Goal: Transaction & Acquisition: Purchase product/service

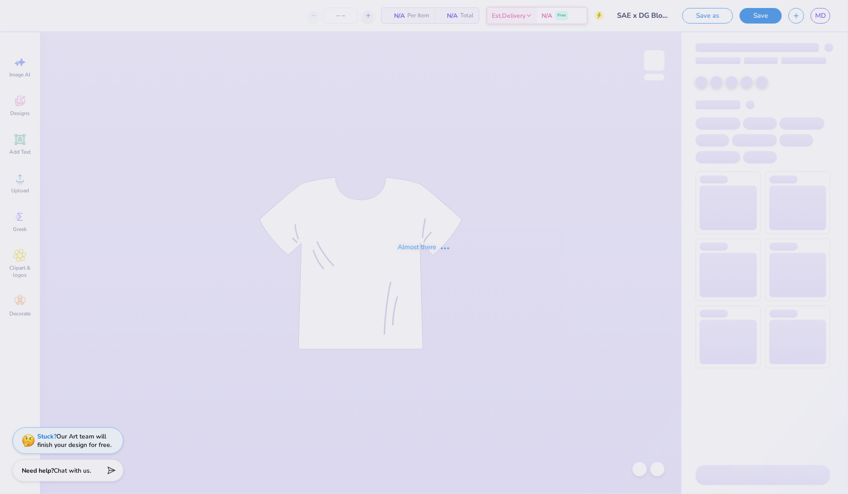
type input "75"
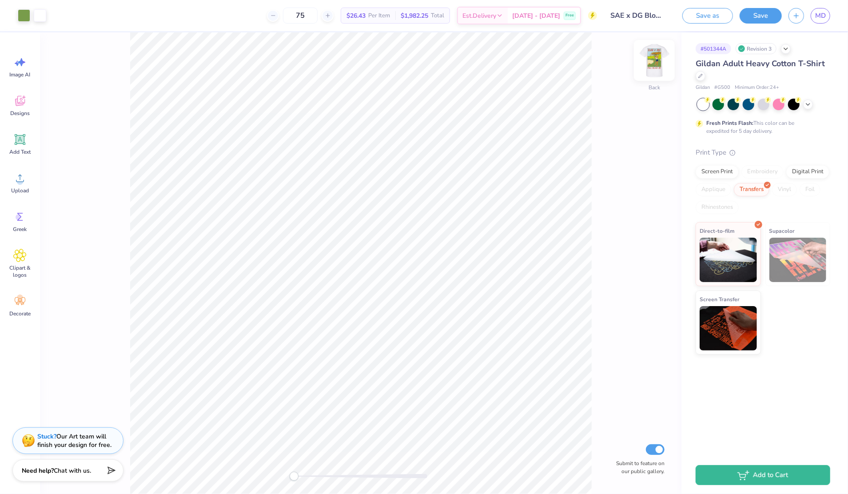
click at [655, 59] on img at bounding box center [655, 61] width 36 height 36
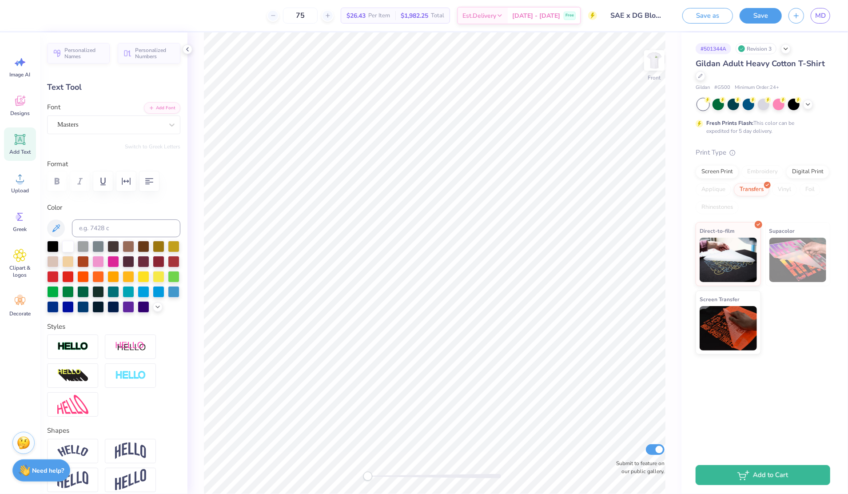
scroll to position [9, 1]
click at [185, 48] on icon at bounding box center [187, 49] width 7 height 7
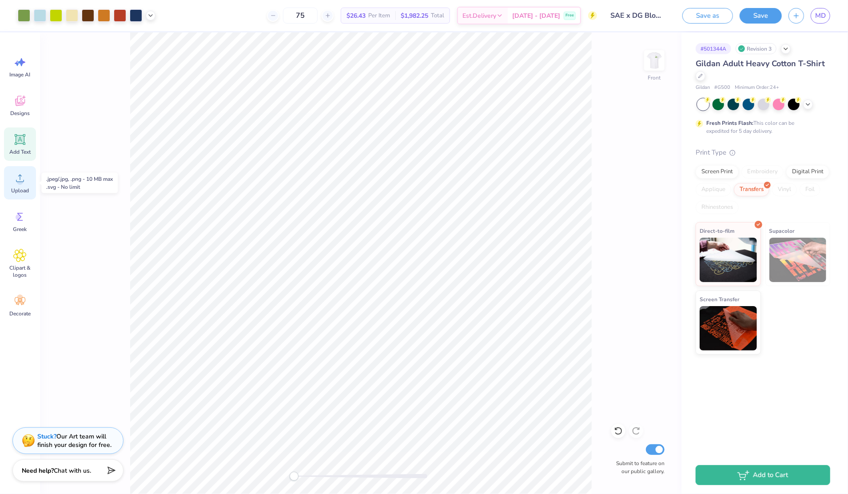
click at [17, 191] on span "Upload" at bounding box center [20, 190] width 18 height 7
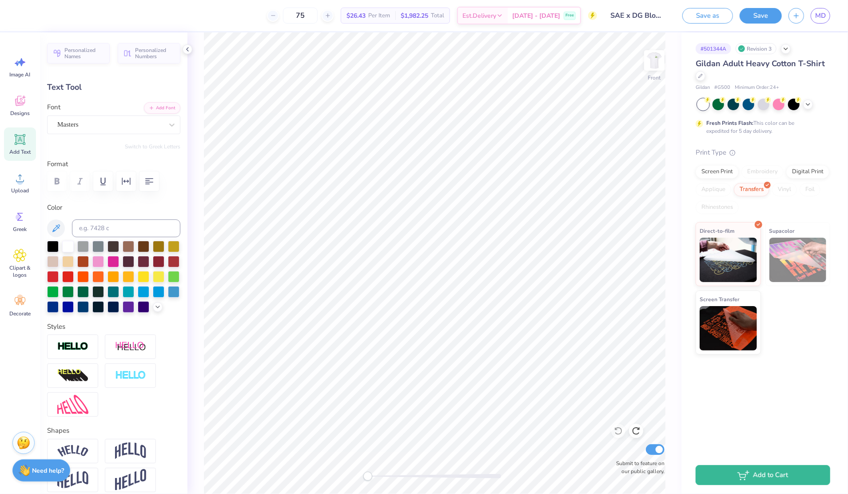
type textarea "x"
click at [198, 215] on div "Front Submit to feature on our public gallery." at bounding box center [434, 263] width 494 height 462
type input "1.57"
type input "1.43"
type input "3.94"
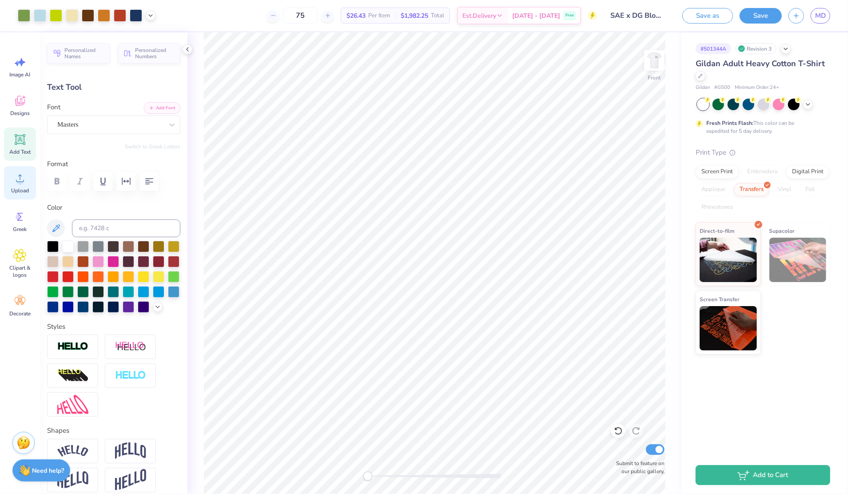
click at [14, 179] on icon at bounding box center [19, 177] width 13 height 13
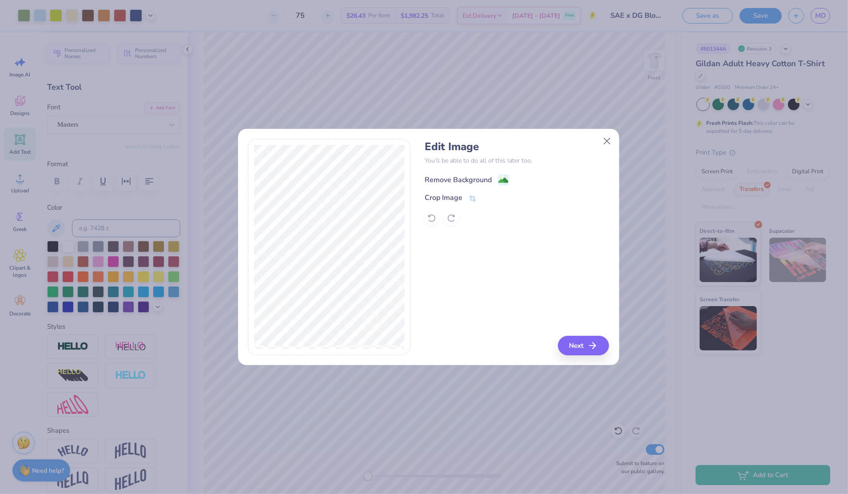
click at [499, 179] on image at bounding box center [503, 180] width 10 height 10
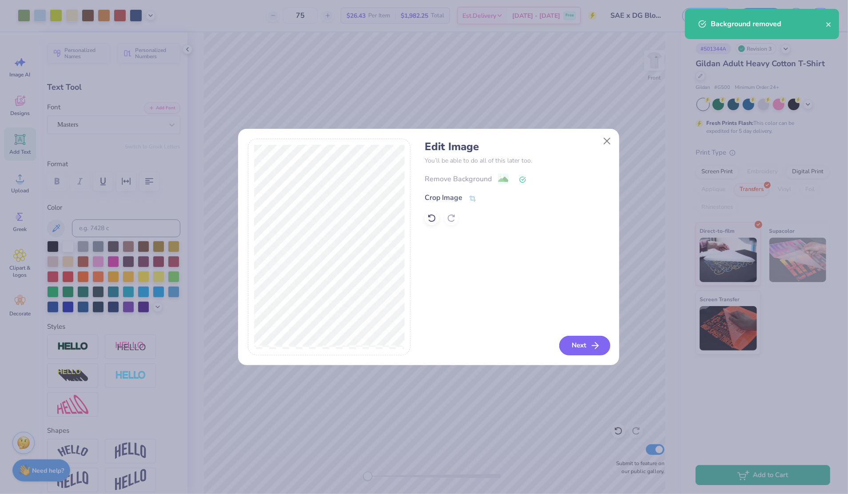
click at [583, 346] on button "Next" at bounding box center [584, 346] width 51 height 20
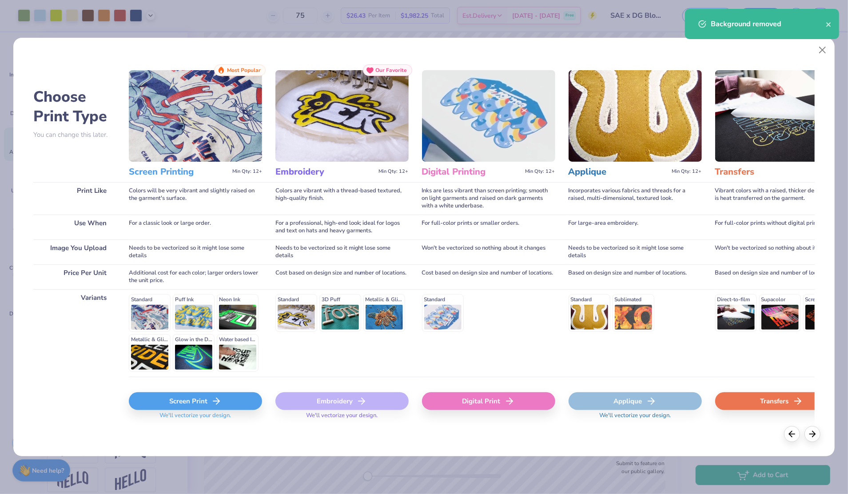
click at [229, 400] on div "Screen Print" at bounding box center [195, 401] width 133 height 18
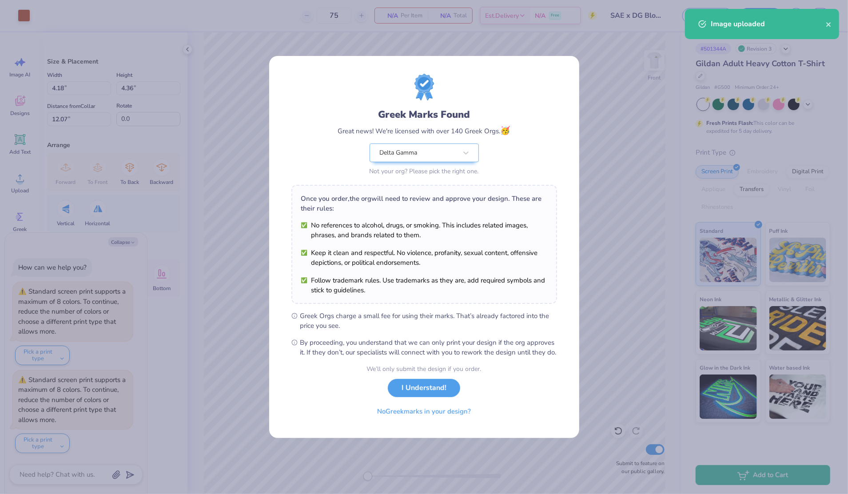
click at [467, 125] on body "Art colors 75 N/A Per Item N/A Total Est. Delivery N/A Free Design Title SAE x …" at bounding box center [424, 247] width 848 height 494
click at [414, 392] on button "I Understand!" at bounding box center [424, 386] width 72 height 18
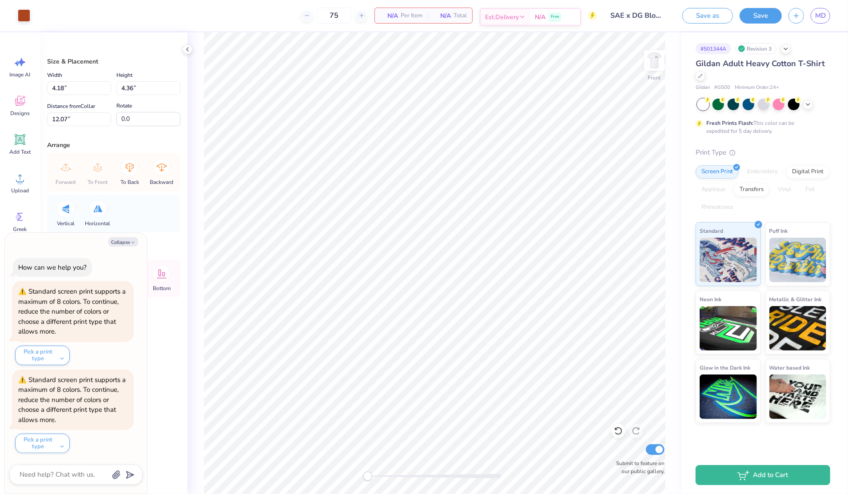
type textarea "x"
type input "12.50"
type input "16.87"
type input "3.00"
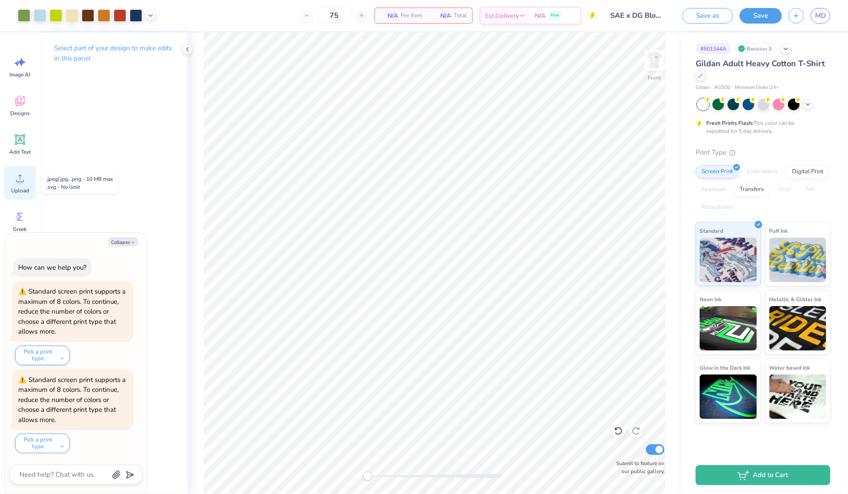
click at [8, 187] on div "Upload" at bounding box center [20, 182] width 32 height 33
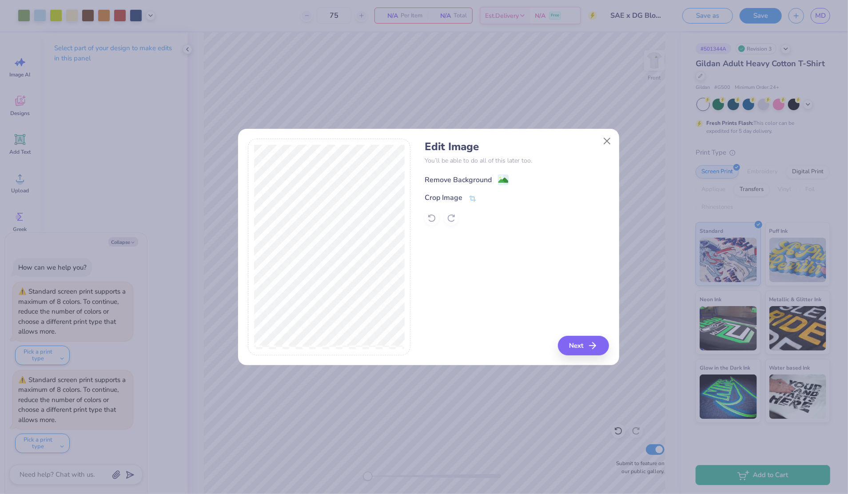
click at [499, 180] on image at bounding box center [503, 180] width 10 height 10
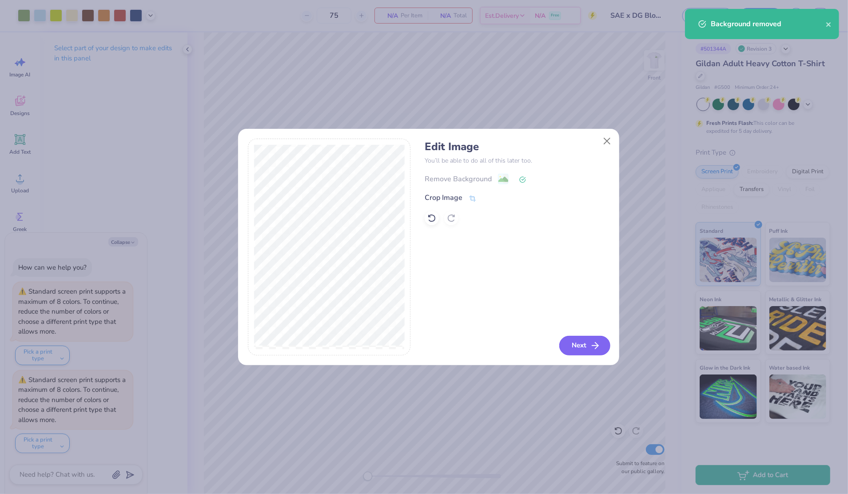
click at [588, 344] on button "Next" at bounding box center [584, 346] width 51 height 20
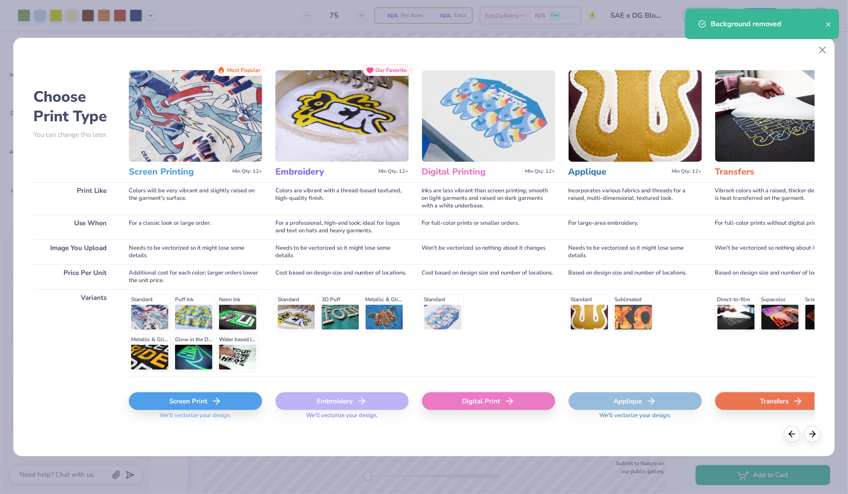
click at [245, 397] on div "Screen Print" at bounding box center [195, 401] width 133 height 18
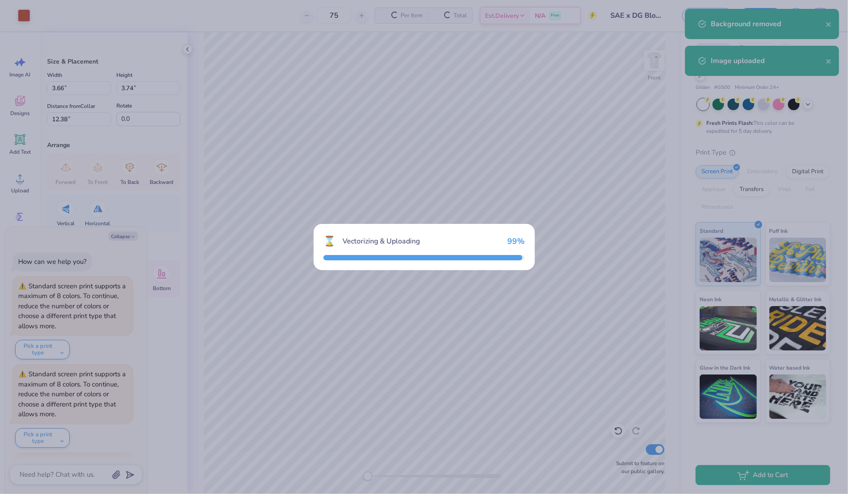
scroll to position [81, 0]
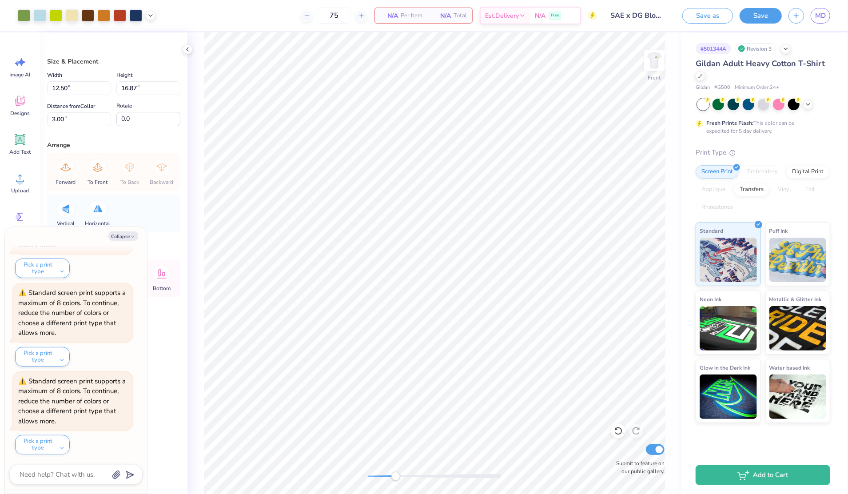
type textarea "x"
type input "3.66"
type input "3.74"
type input "3.53"
type textarea "x"
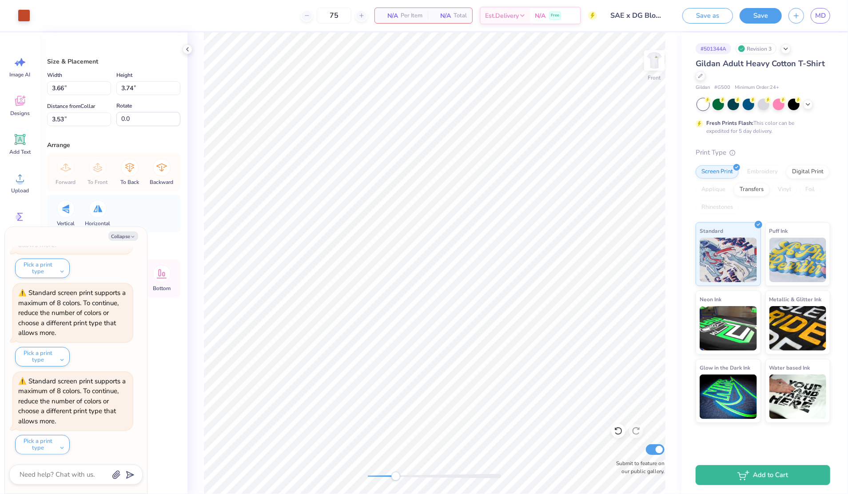
type input "4.18"
type input "4.36"
type input "2.83"
type textarea "x"
type input "1.79"
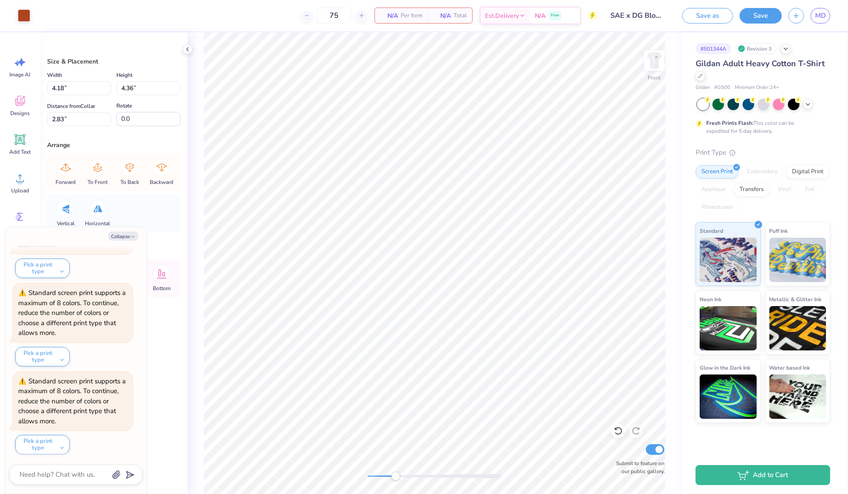
type input "1.86"
type input "3.67"
type textarea "x"
type input "12.50"
type input "16.87"
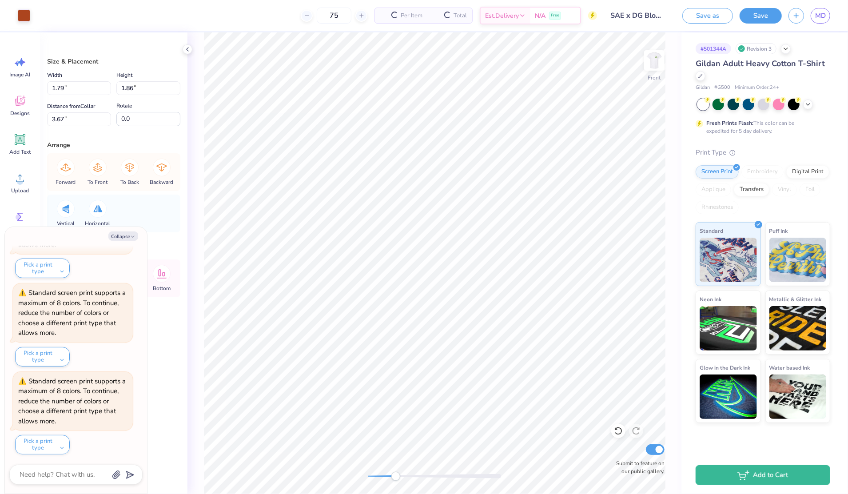
type input "3.00"
type textarea "x"
type input "3.66"
type input "3.74"
type input "7.94"
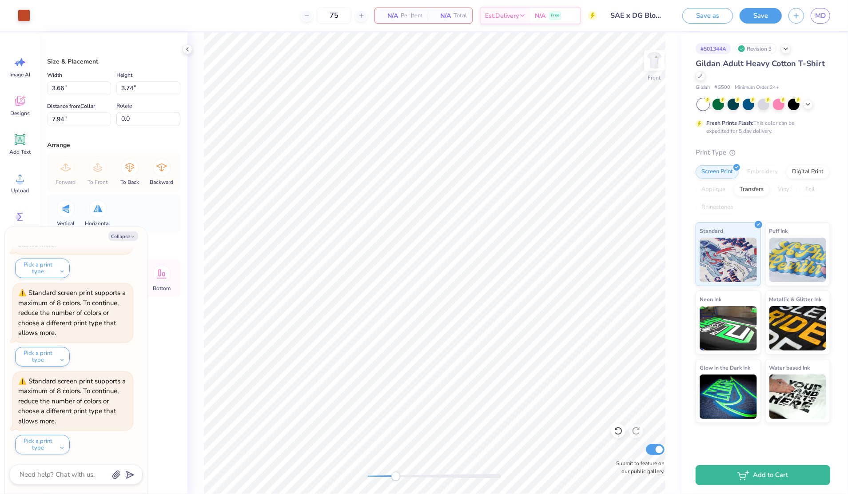
type textarea "x"
type input "1.88"
type input "1.91"
type input "3.62"
type textarea "x"
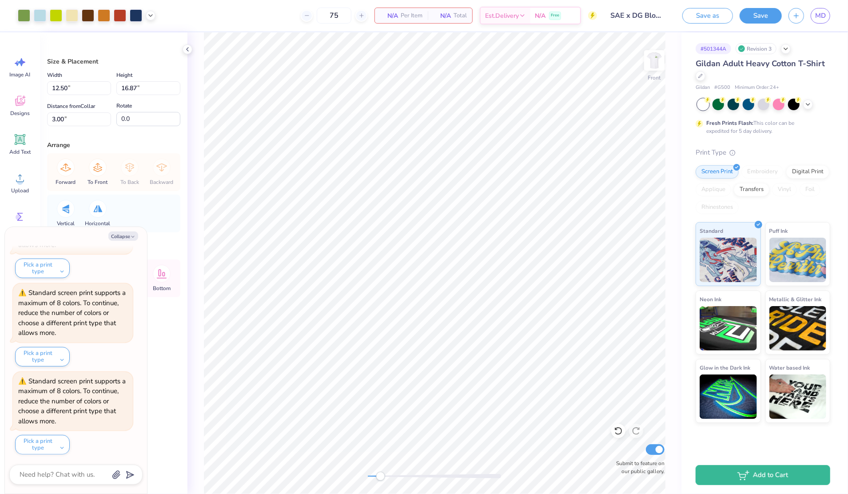
type input "1.79"
type input "1.86"
type input "3.67"
click at [24, 20] on div at bounding box center [24, 14] width 12 height 12
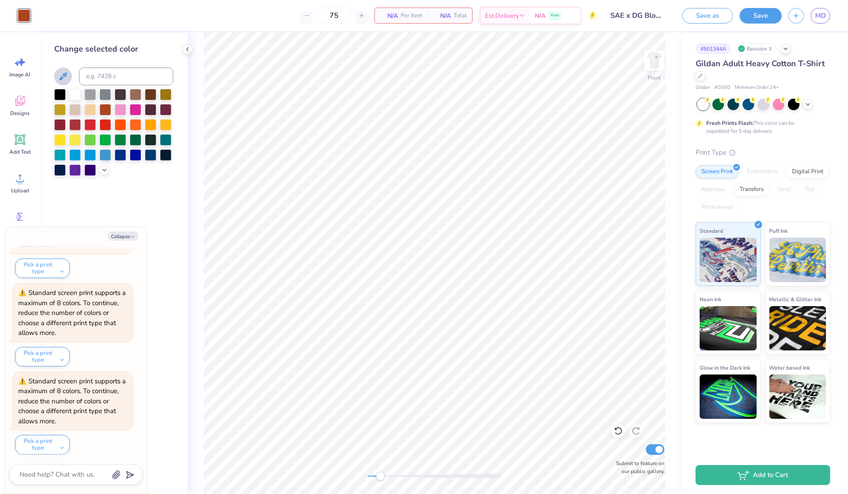
click at [59, 76] on icon at bounding box center [63, 76] width 11 height 11
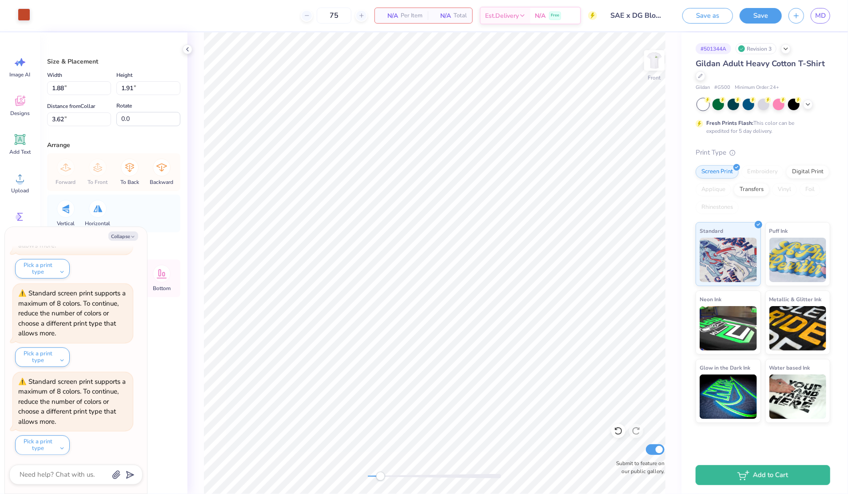
click at [25, 17] on div at bounding box center [24, 14] width 12 height 12
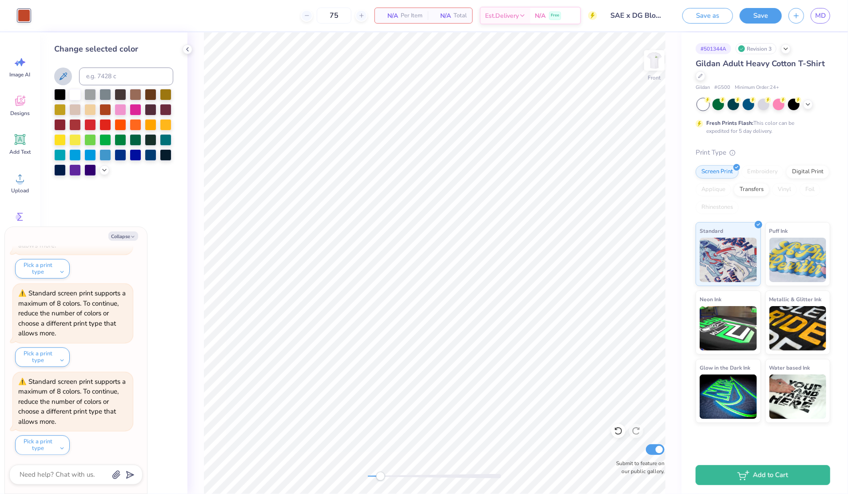
click at [60, 78] on icon at bounding box center [64, 76] width 8 height 8
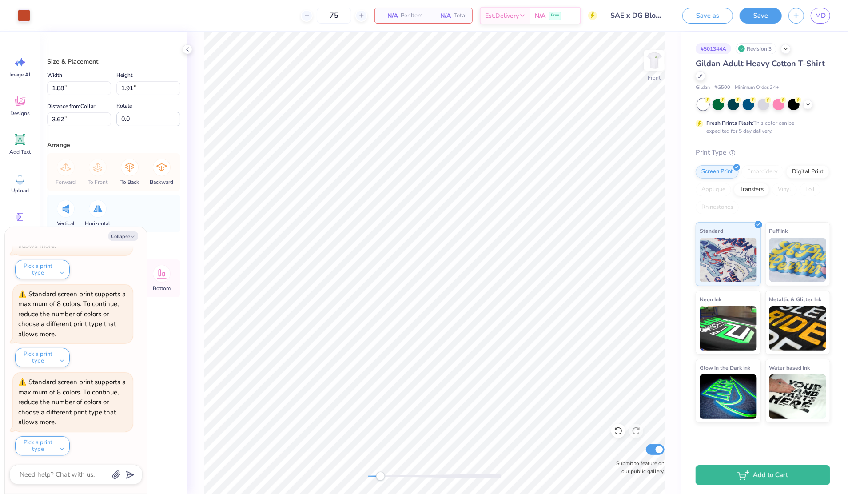
type textarea "x"
type input "1.81"
type input "1.85"
type input "3.68"
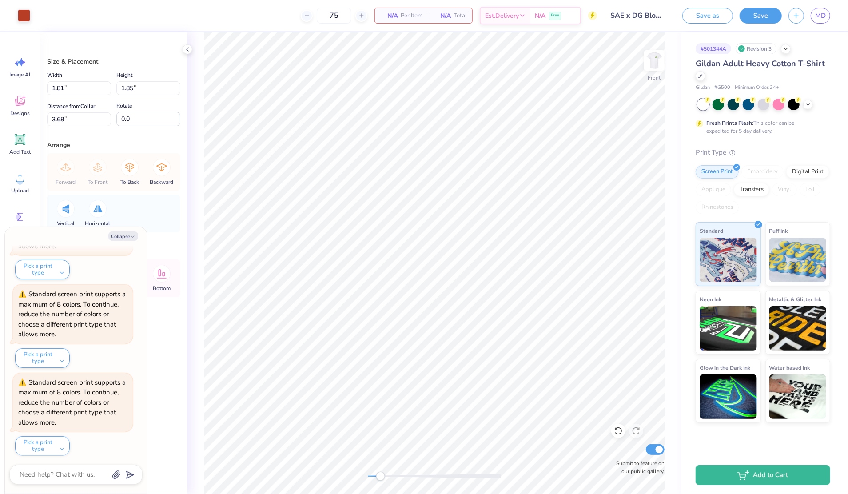
type textarea "x"
type input "1.79"
type input "1.86"
type input "3.67"
type textarea "x"
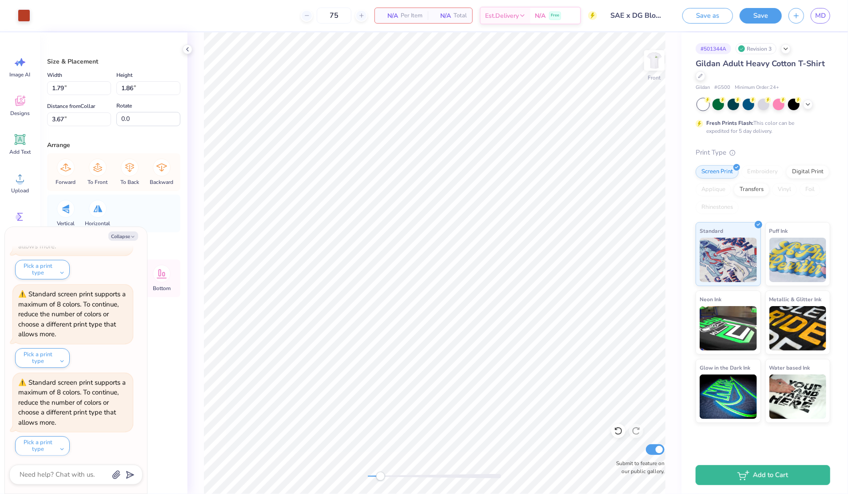
type input "1.76"
type input "1.84"
type input "3.69"
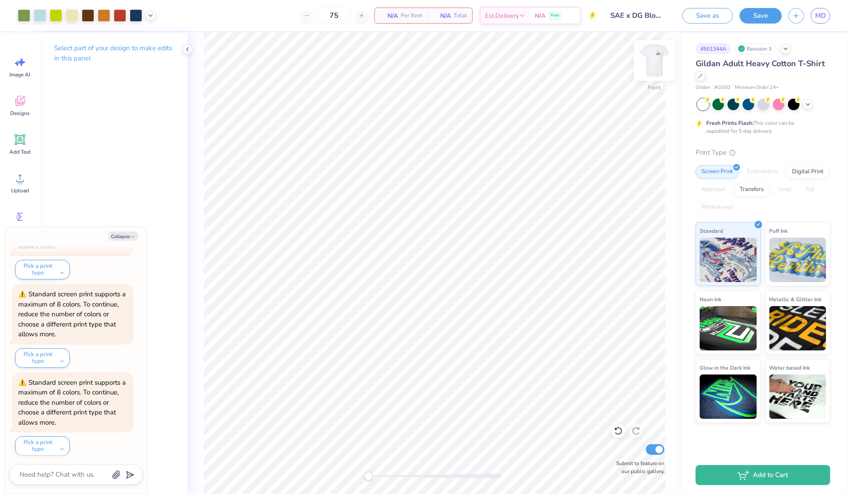
click at [655, 68] on img at bounding box center [655, 61] width 36 height 36
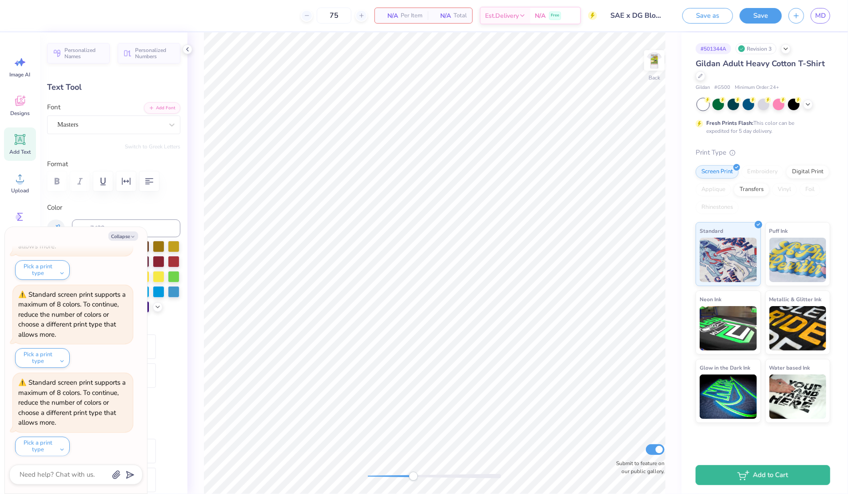
scroll to position [9, 1]
type textarea "x"
type textarea "x D"
type textarea "x"
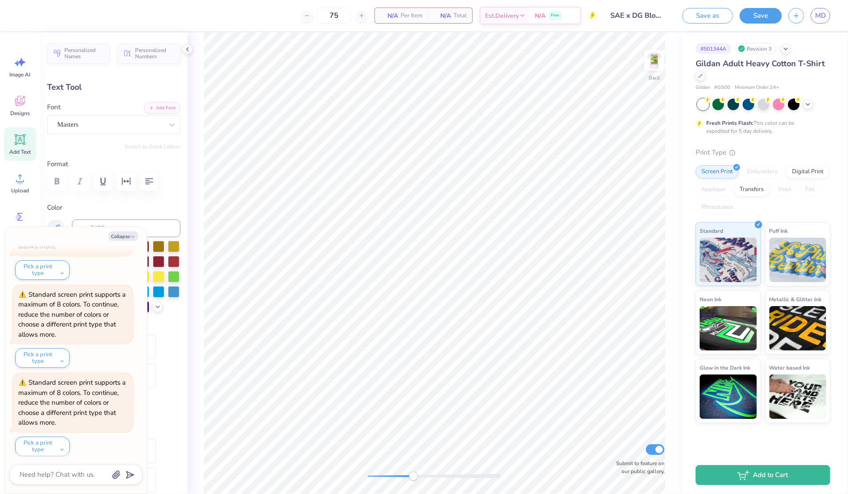
type textarea "x"
type input "0.0"
type textarea "x"
type input "0.30"
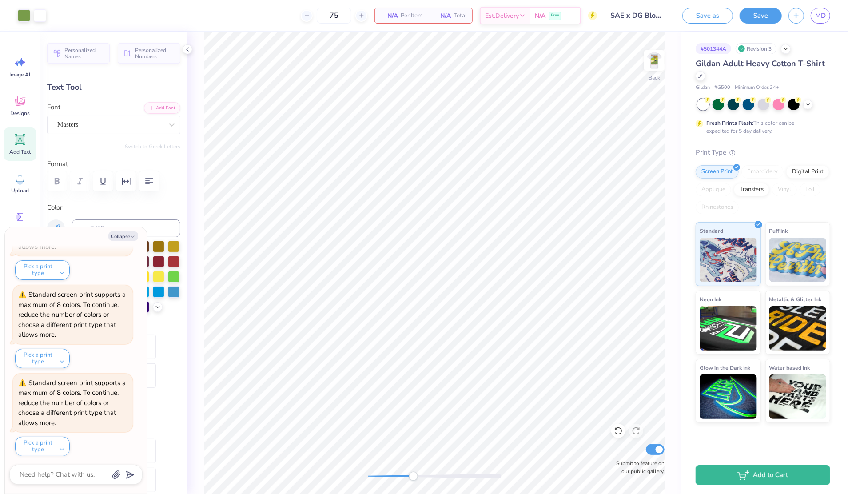
type input "0.37"
type input "6.06"
type input "-9.8"
type textarea "x"
type input "0.0"
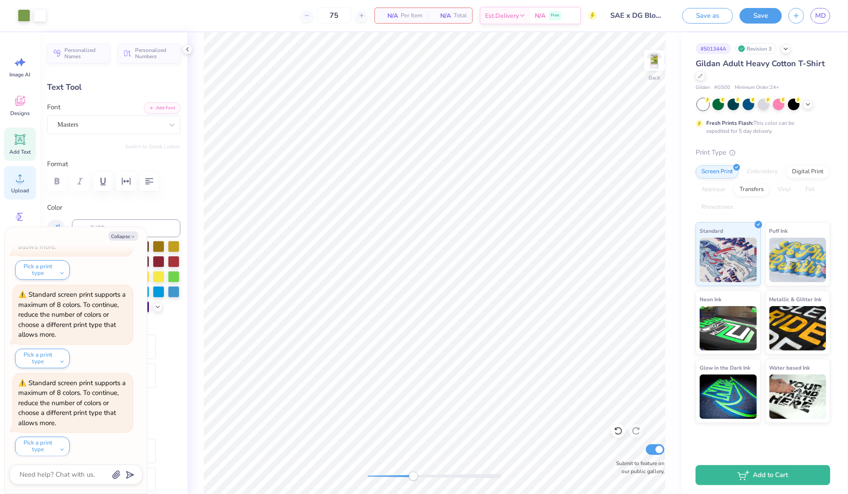
click at [16, 184] on icon at bounding box center [19, 177] width 13 height 13
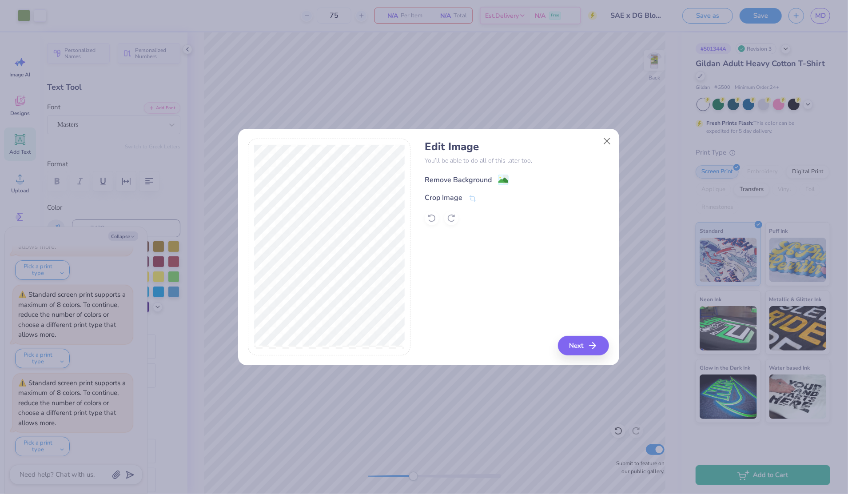
click at [504, 180] on image at bounding box center [503, 180] width 10 height 10
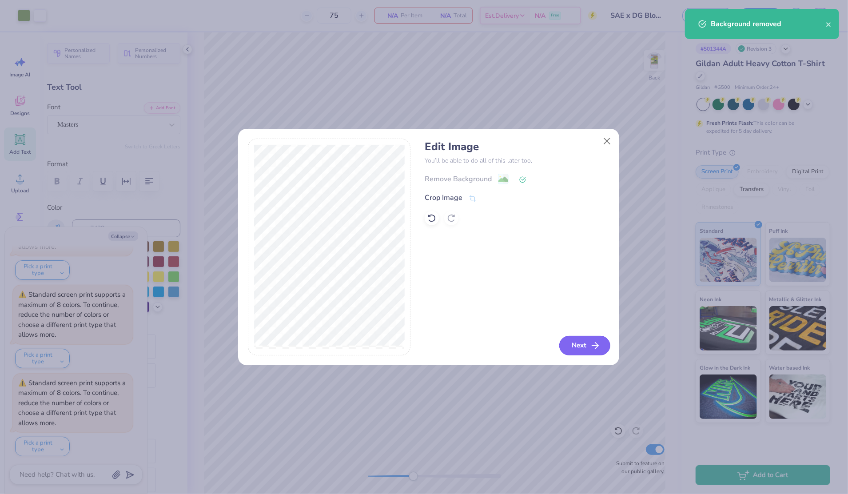
click at [573, 350] on button "Next" at bounding box center [584, 346] width 51 height 20
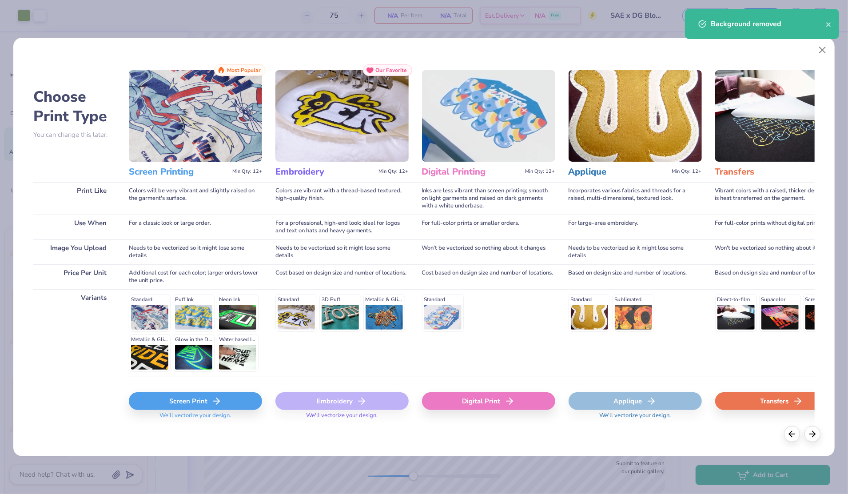
click at [241, 400] on div "Screen Print" at bounding box center [195, 401] width 133 height 18
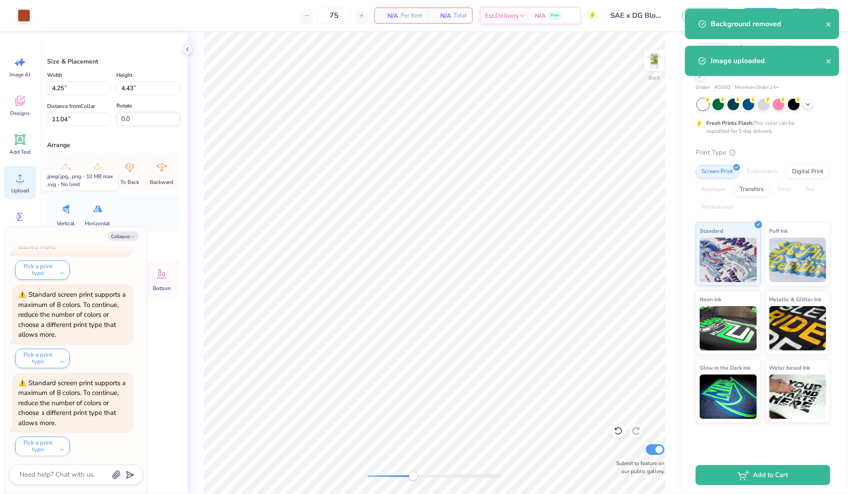
click at [14, 190] on span "Upload" at bounding box center [20, 190] width 18 height 7
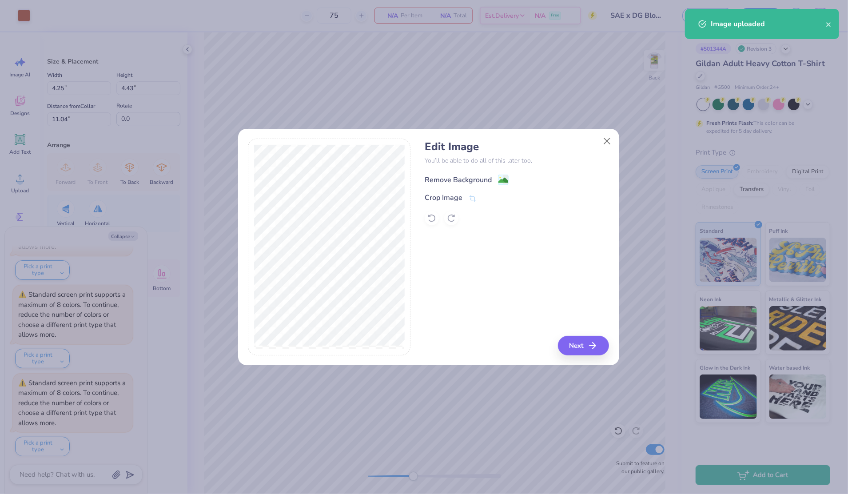
click at [503, 184] on image at bounding box center [503, 180] width 10 height 10
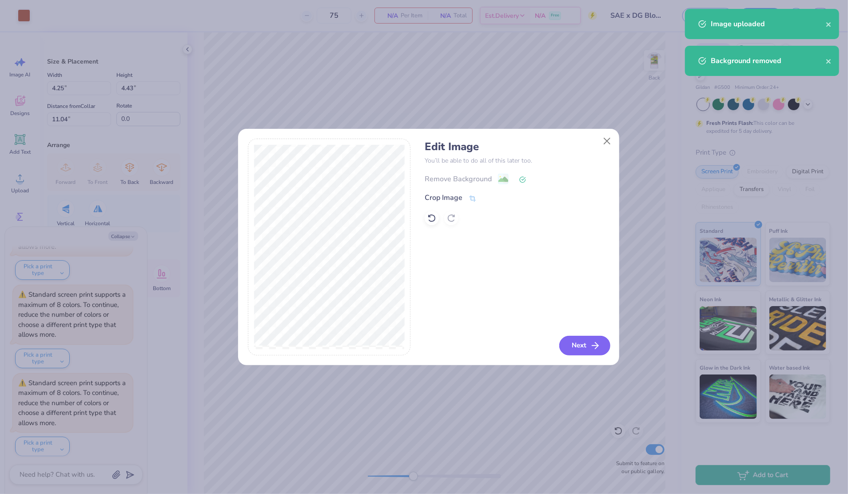
click at [565, 345] on button "Next" at bounding box center [584, 346] width 51 height 20
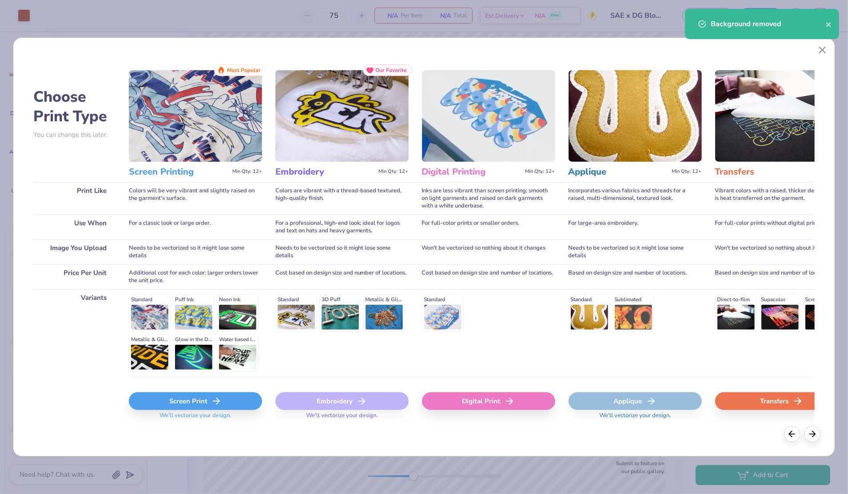
click at [233, 402] on div "Screen Print" at bounding box center [195, 401] width 133 height 18
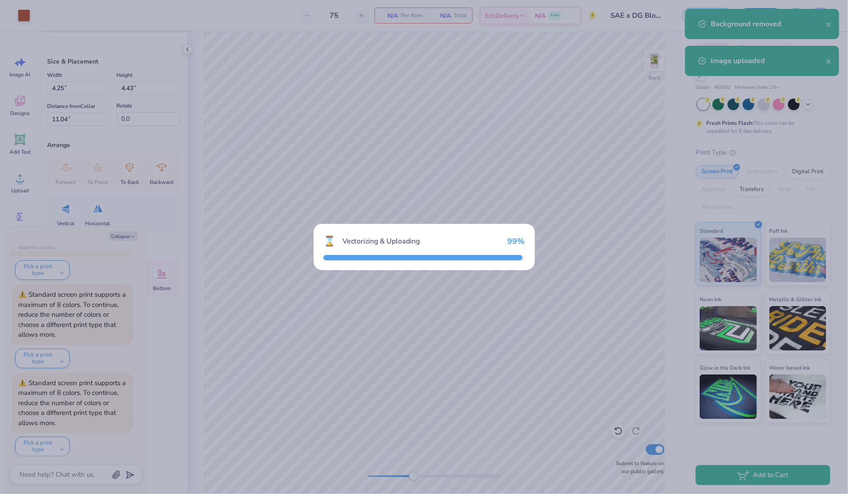
type textarea "x"
type input "3.72"
type input "3.80"
type input "11.35"
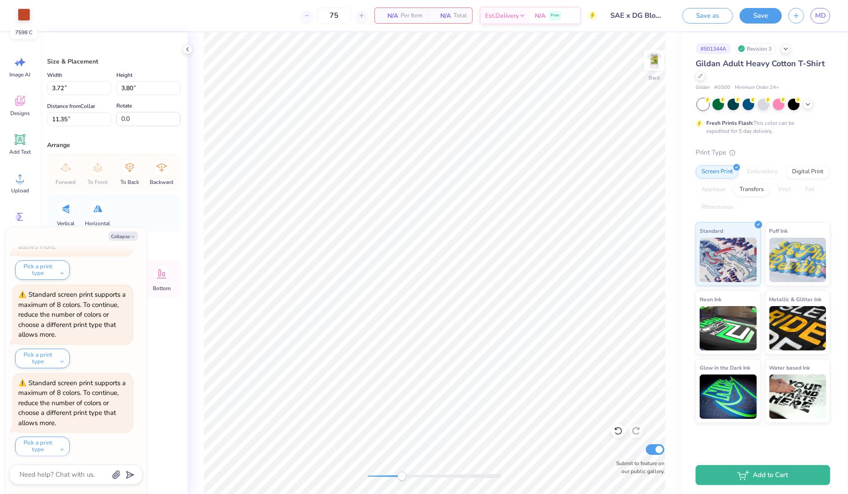
click at [25, 16] on div at bounding box center [24, 14] width 12 height 12
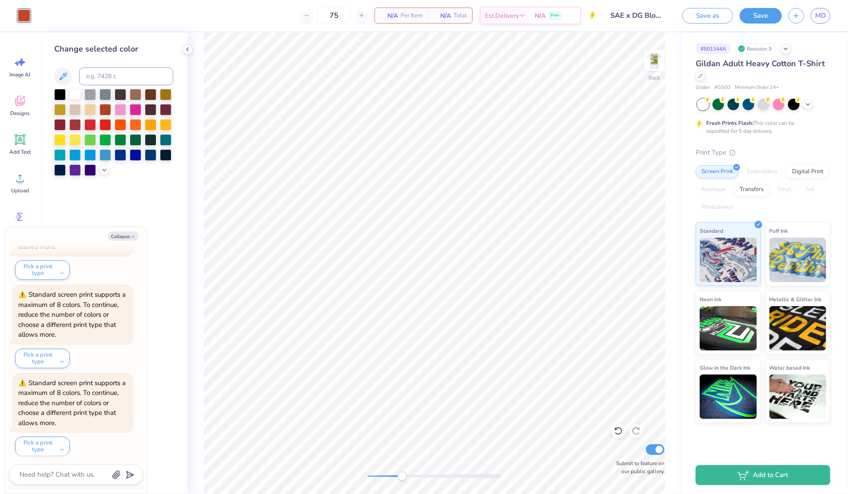
click at [73, 93] on div at bounding box center [75, 94] width 12 height 12
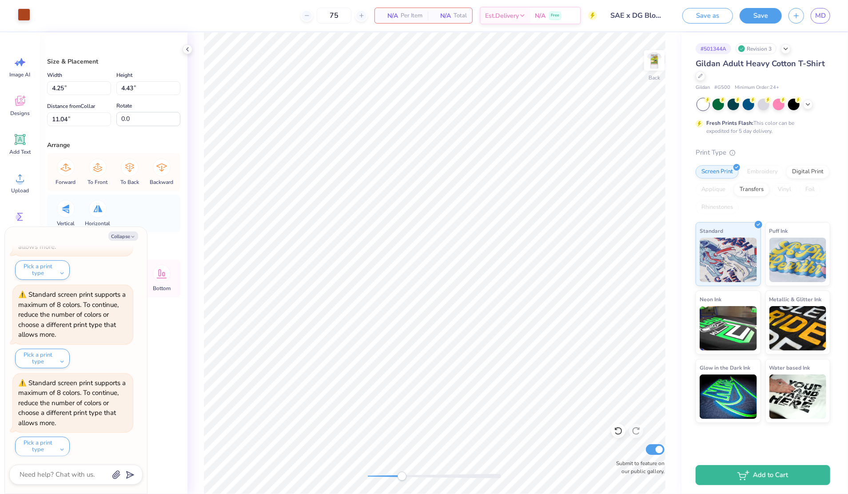
click at [27, 18] on div at bounding box center [24, 14] width 12 height 12
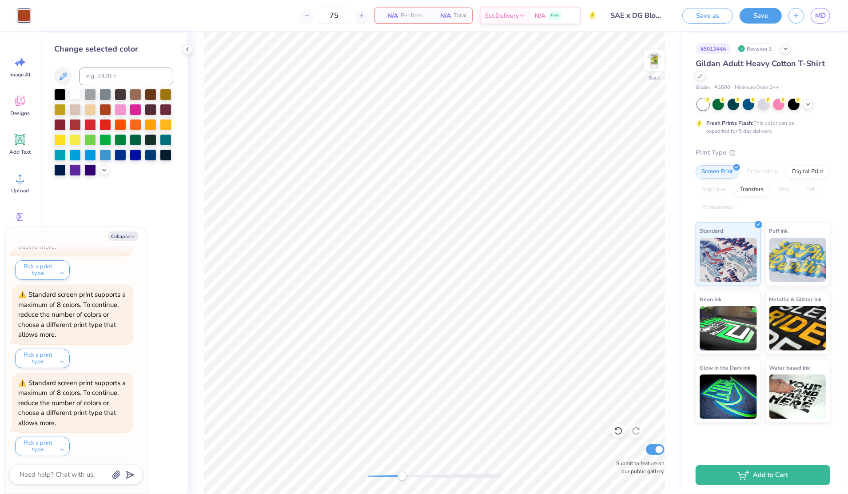
click at [76, 96] on div at bounding box center [75, 94] width 12 height 12
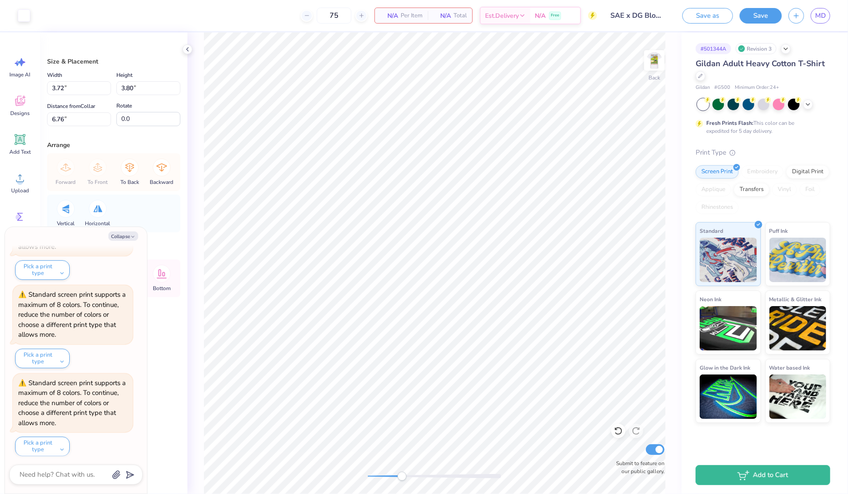
type textarea "x"
type input "0.69"
type input "0.70"
type input "9.86"
type textarea "x"
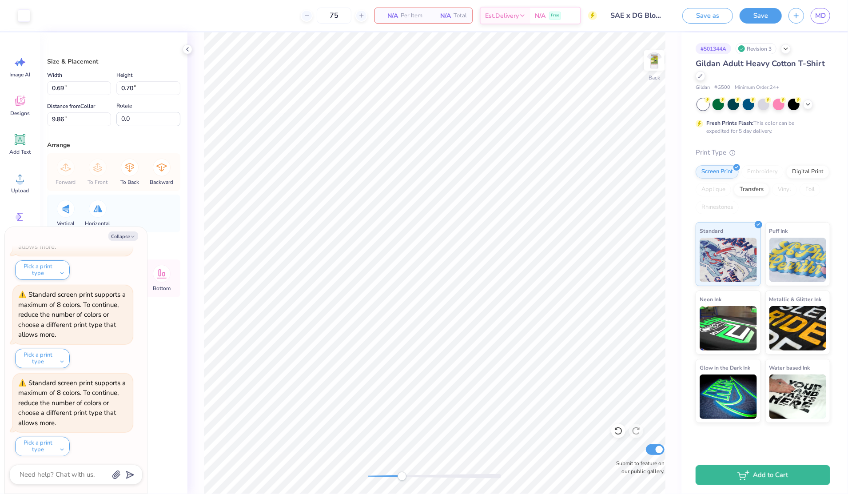
type input "1.04"
type input "1.08"
type input "8.80"
type textarea "x"
type input "-14.4"
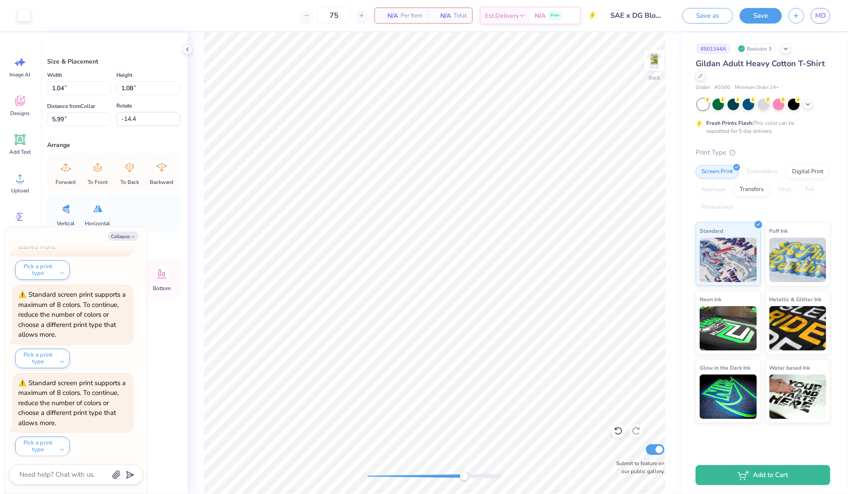
type textarea "x"
type input "-8.4"
type textarea "x"
type input "0.41"
type input "0.47"
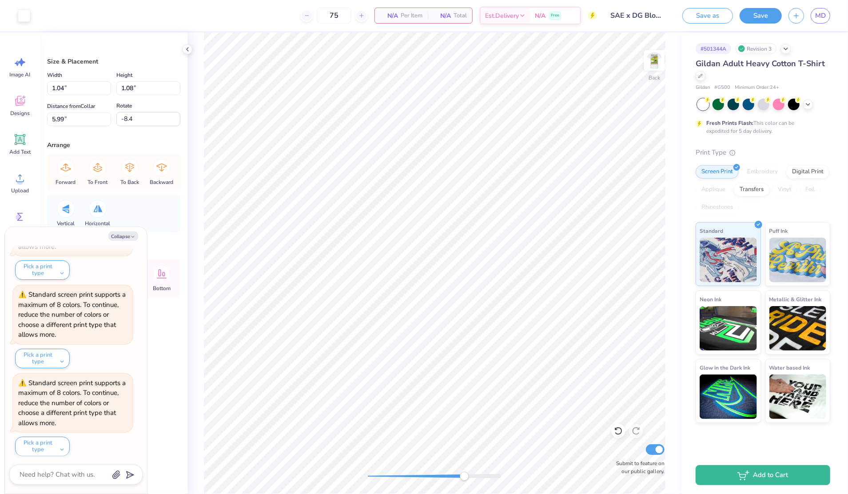
type input "6.02"
type textarea "x"
type input "0.39"
type input "0.45"
type input "6.01"
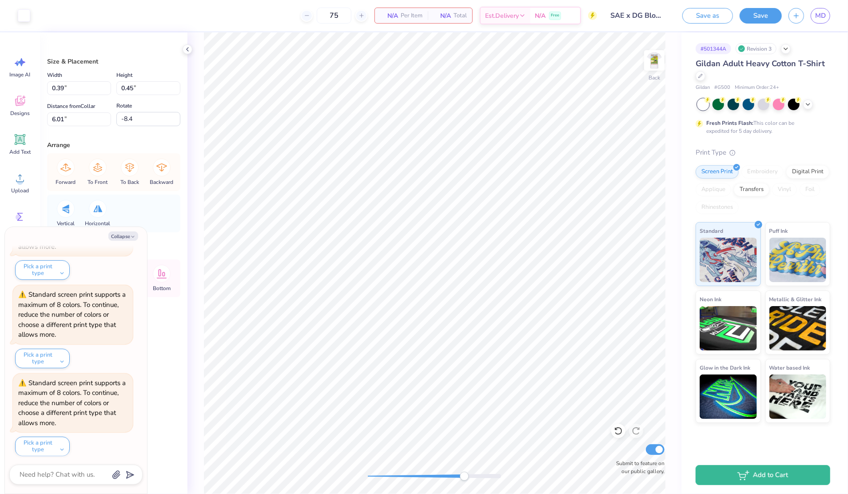
type textarea "x"
type input "0.69"
type input "0.70"
type input "5.99"
type input "0.0"
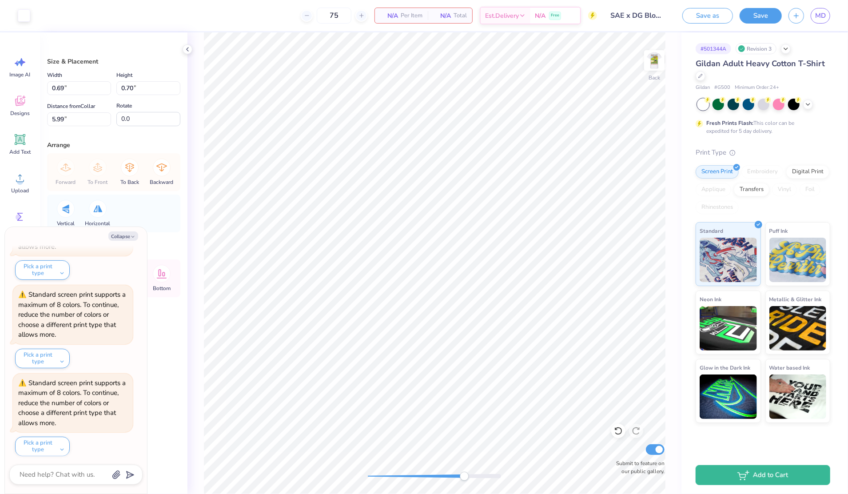
type textarea "x"
type input "-13.0"
type textarea "x"
type input "-4.3"
type textarea "x"
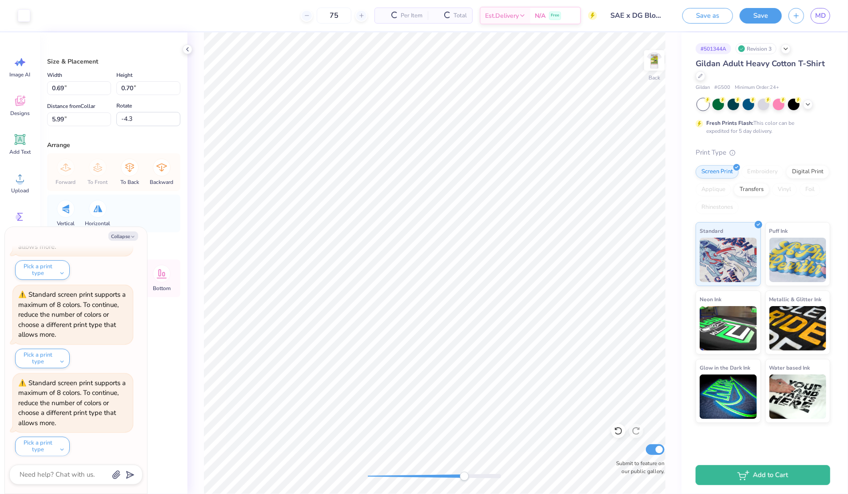
type input "-7.4"
type textarea "x"
type input "4.50"
type input "4.39"
type input "3.00"
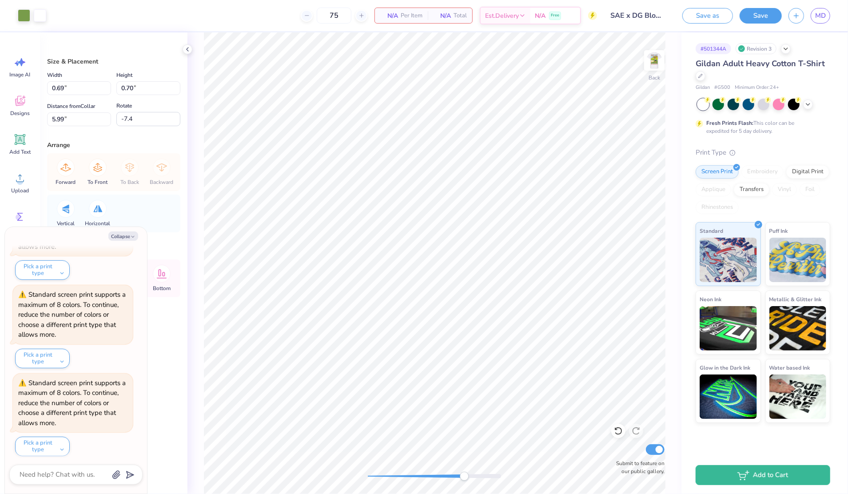
type input "0.0"
type textarea "x"
type input "0.60"
type input "0.78"
type input "5.62"
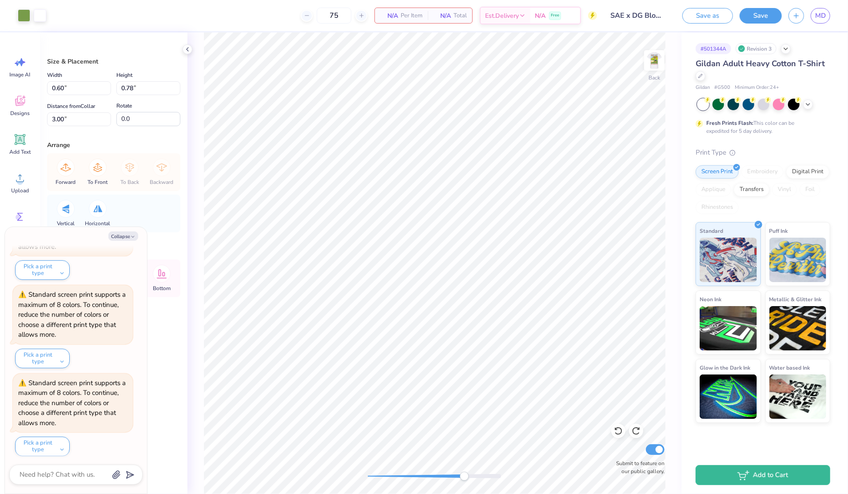
type input "-7.4"
type textarea "x"
type input "0.36"
type input "0.48"
type input "5.92"
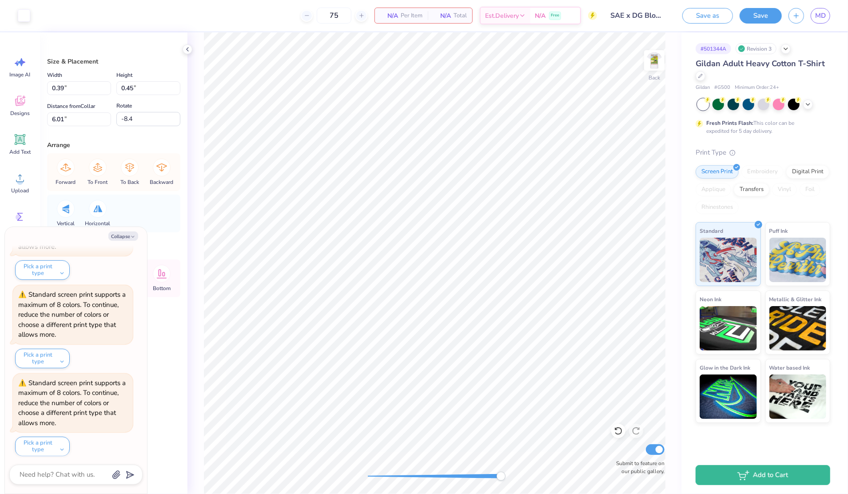
type textarea "x"
type input "0.38"
type input "0.43"
type input "6.03"
type textarea "x"
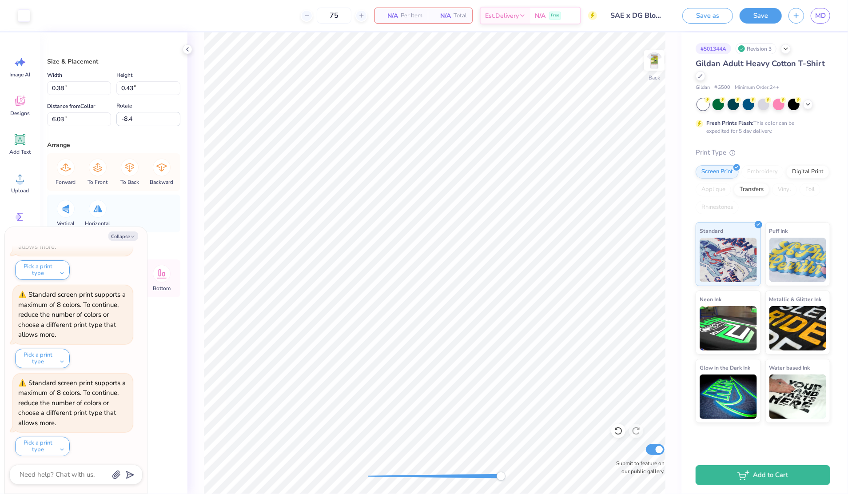
type input "0.36"
type input "0.48"
type input "5.92"
type input "-7.4"
type textarea "x"
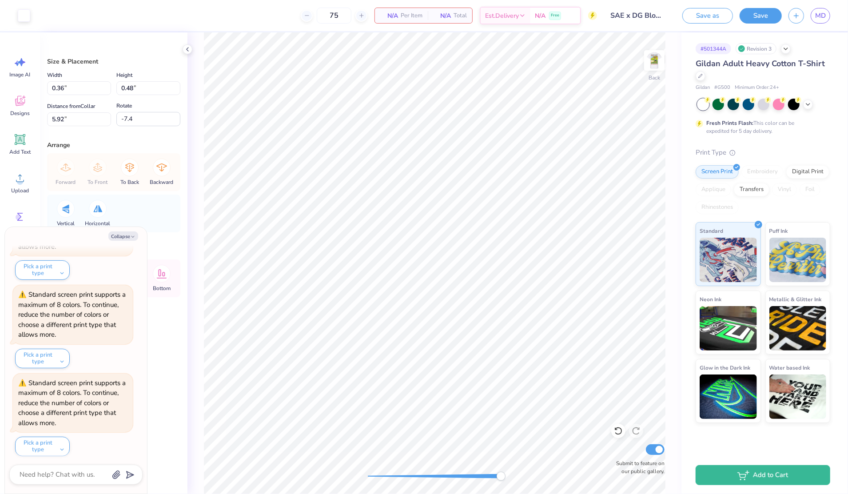
type input "0.35"
type input "0.45"
type input "5.94"
type textarea "x"
type input "-8.5"
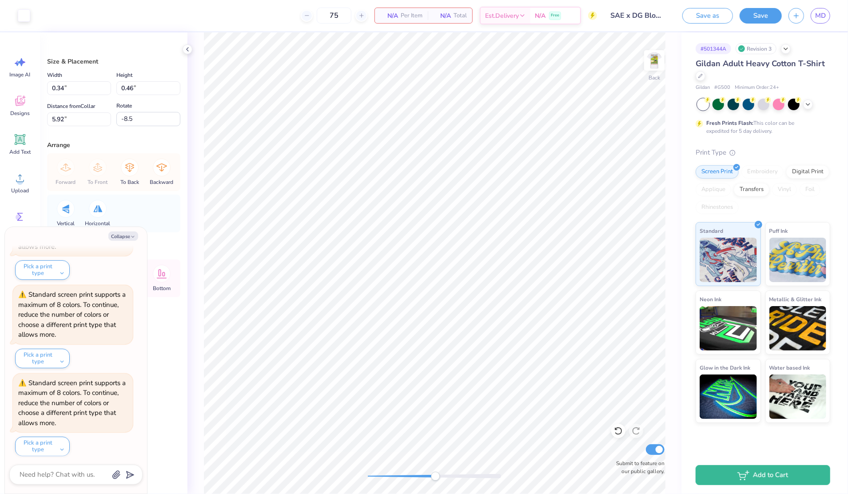
type textarea "x"
type input "0.32"
type input "0.43"
type input "5.95"
type textarea "x"
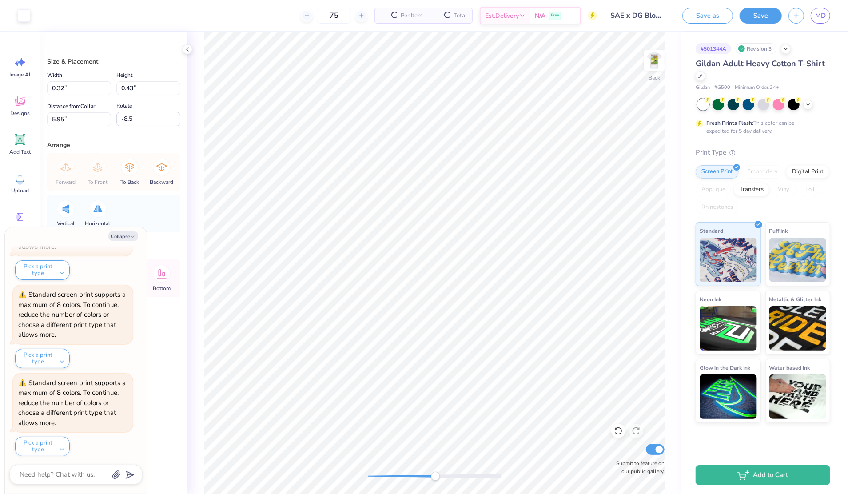
type input "4.50"
type input "4.39"
type input "3.00"
type input "0.0"
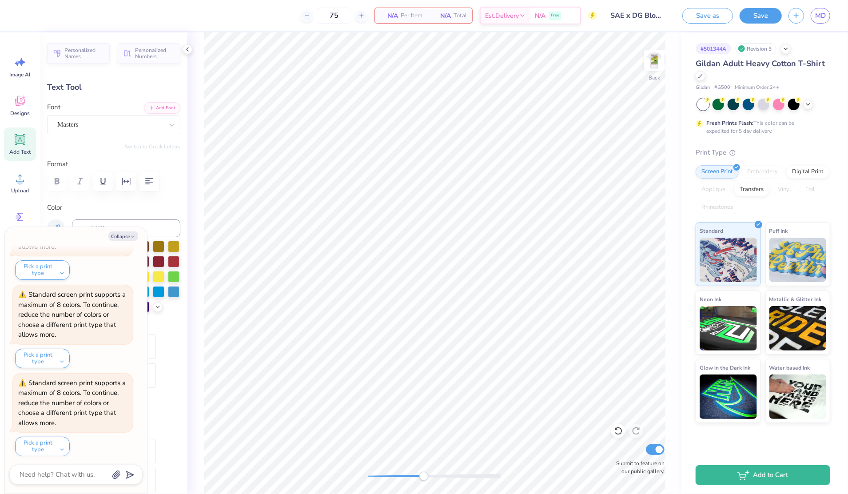
type textarea "x"
type input "0.0"
drag, startPoint x: 378, startPoint y: 475, endPoint x: 369, endPoint y: 475, distance: 9.3
click at [369, 475] on div at bounding box center [434, 476] width 133 height 4
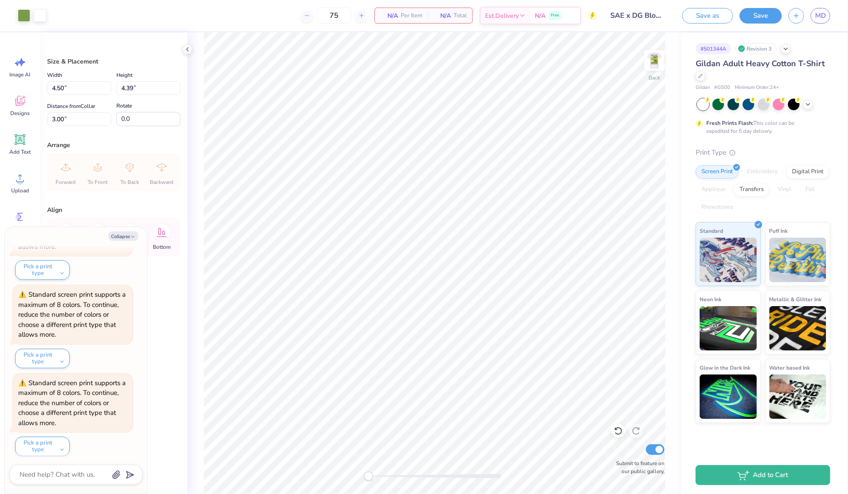
type textarea "x"
type input "5.99"
type input "5.85"
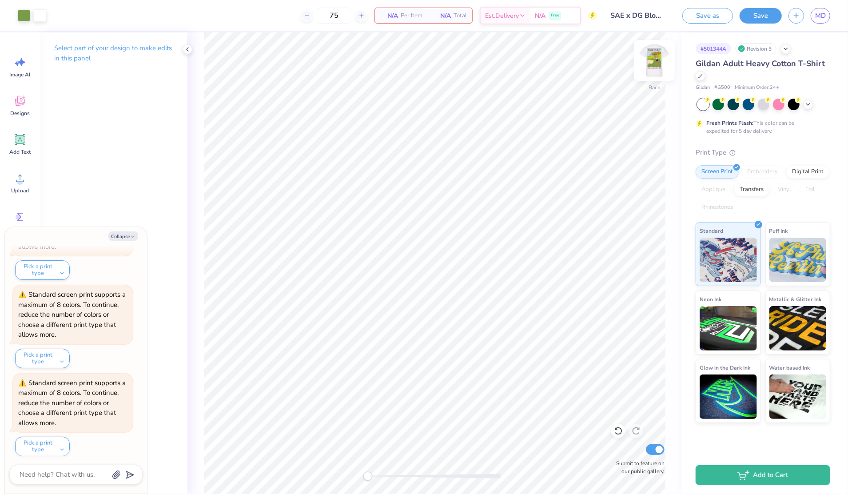
click at [653, 68] on img at bounding box center [655, 61] width 36 height 36
click at [761, 99] on div at bounding box center [764, 104] width 12 height 12
click at [653, 59] on img at bounding box center [655, 61] width 36 height 36
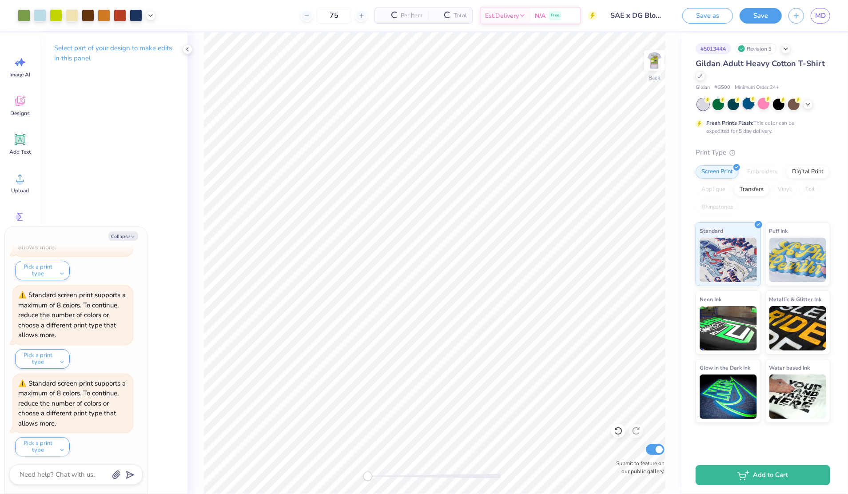
scroll to position [872, 0]
click at [805, 101] on icon at bounding box center [807, 103] width 7 height 7
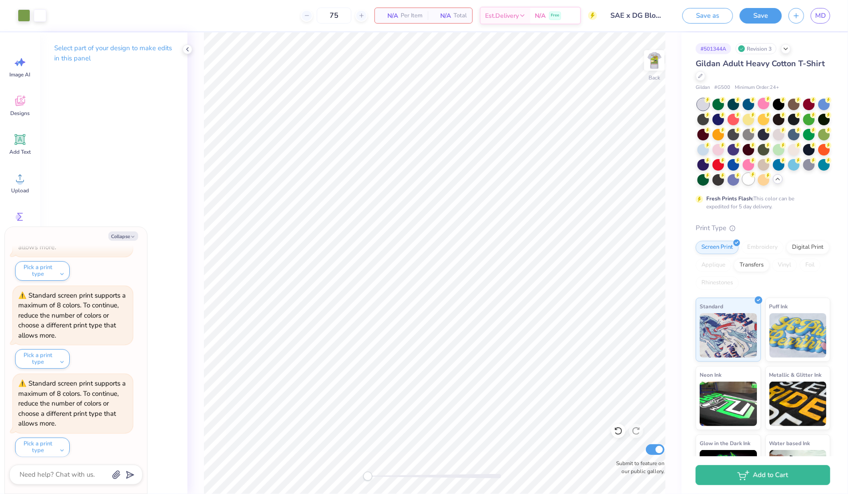
click at [743, 185] on div at bounding box center [749, 179] width 12 height 12
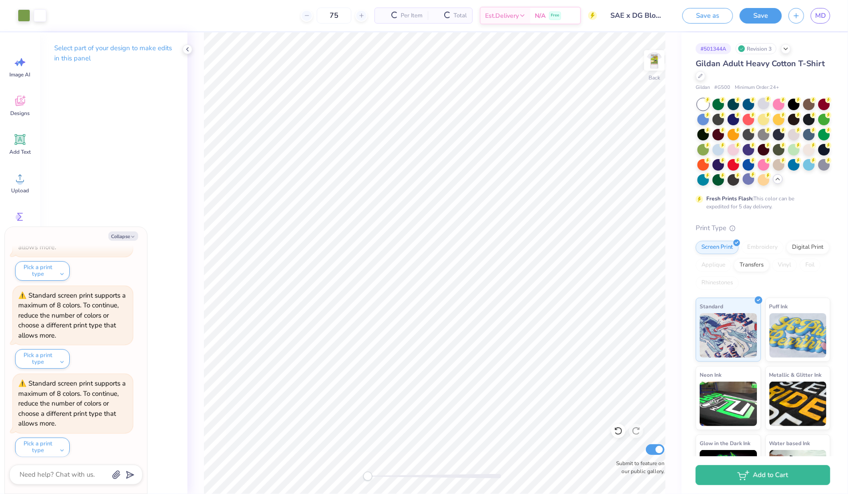
scroll to position [960, 0]
click at [705, 74] on div at bounding box center [701, 75] width 10 height 10
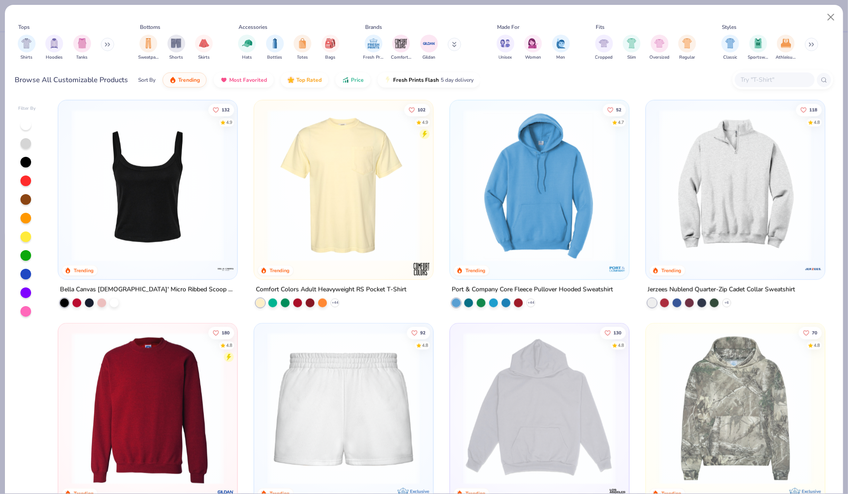
scroll to position [667, 0]
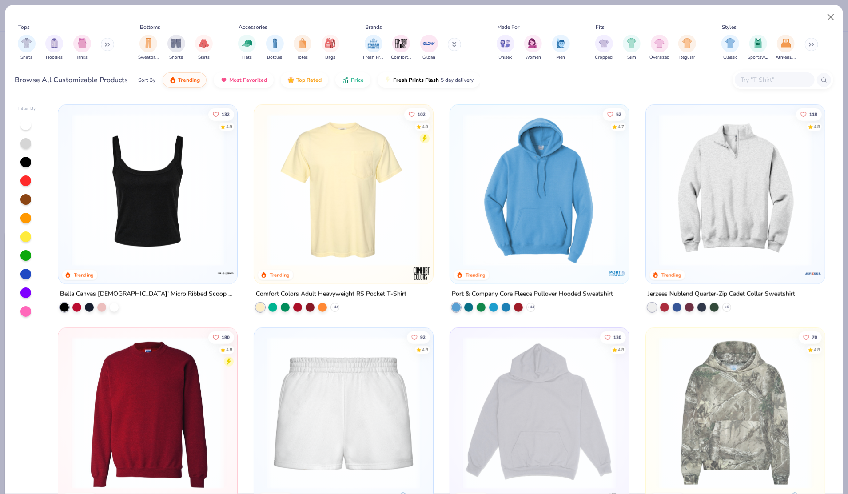
click at [691, 179] on img at bounding box center [735, 190] width 161 height 152
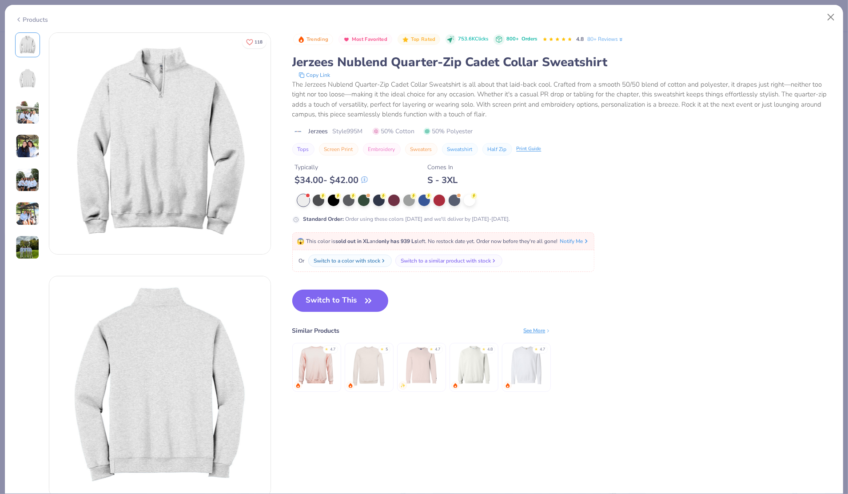
click at [353, 303] on button "Switch to This" at bounding box center [340, 301] width 96 height 22
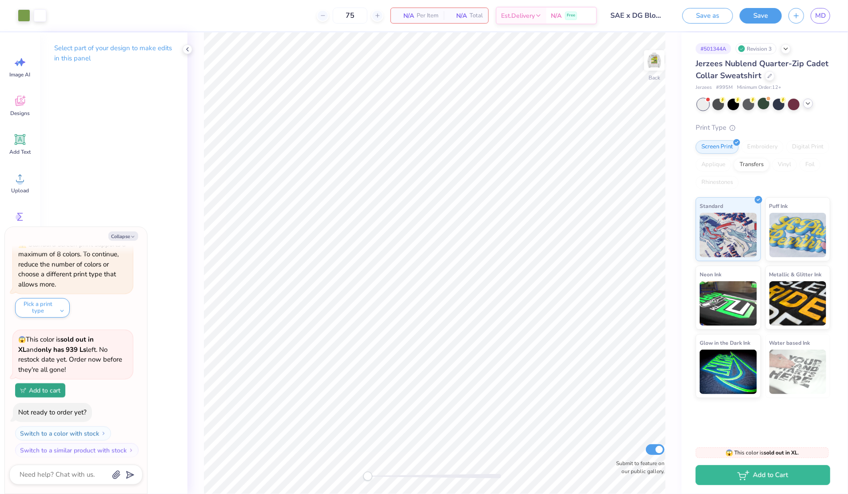
click at [808, 105] on icon at bounding box center [807, 103] width 7 height 7
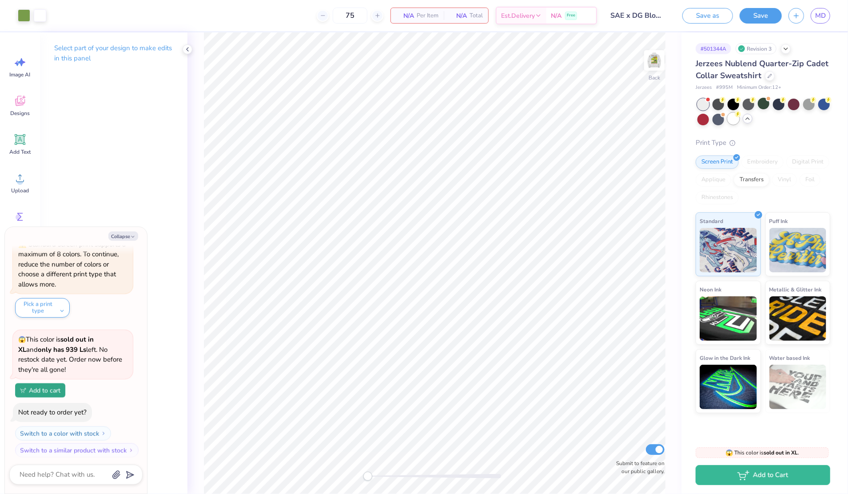
click at [732, 123] on div at bounding box center [734, 119] width 12 height 12
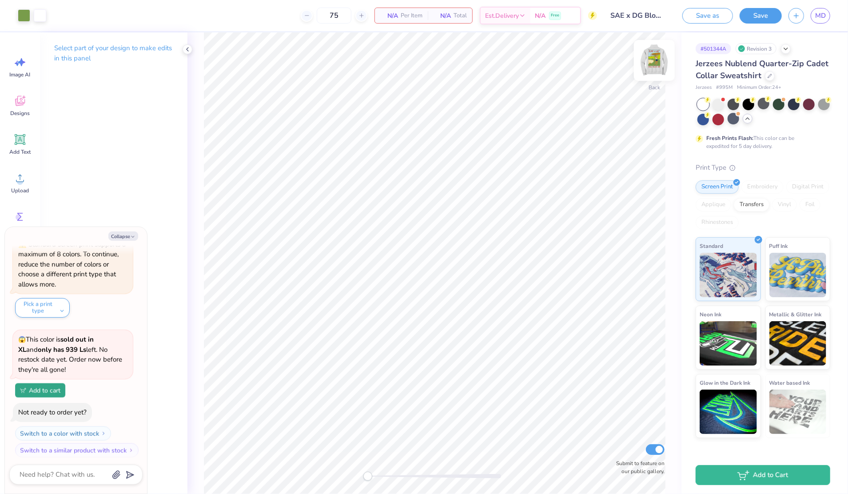
click at [653, 67] on img at bounding box center [655, 61] width 36 height 36
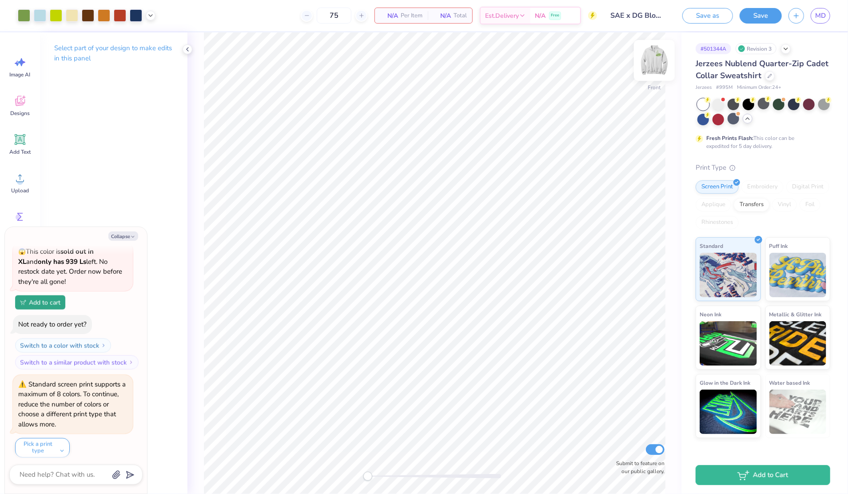
click at [657, 65] on img at bounding box center [655, 61] width 36 height 36
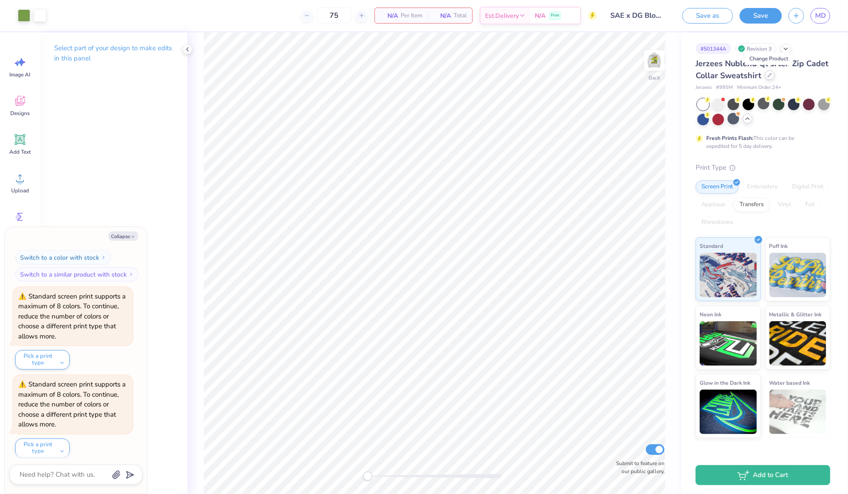
click at [768, 76] on icon at bounding box center [770, 75] width 4 height 4
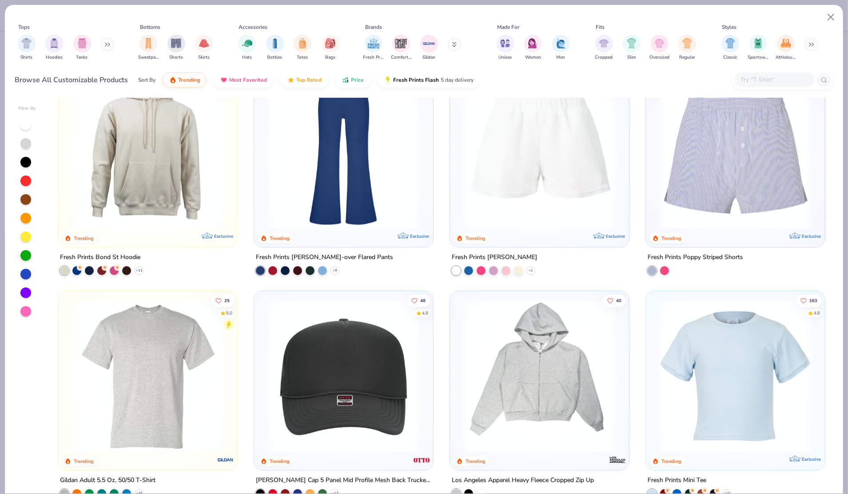
scroll to position [2184, 0]
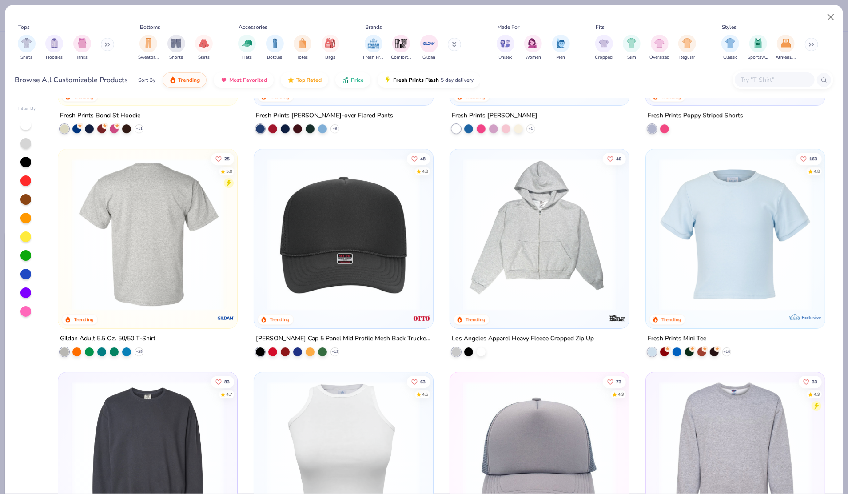
click at [138, 258] on img at bounding box center [147, 234] width 161 height 152
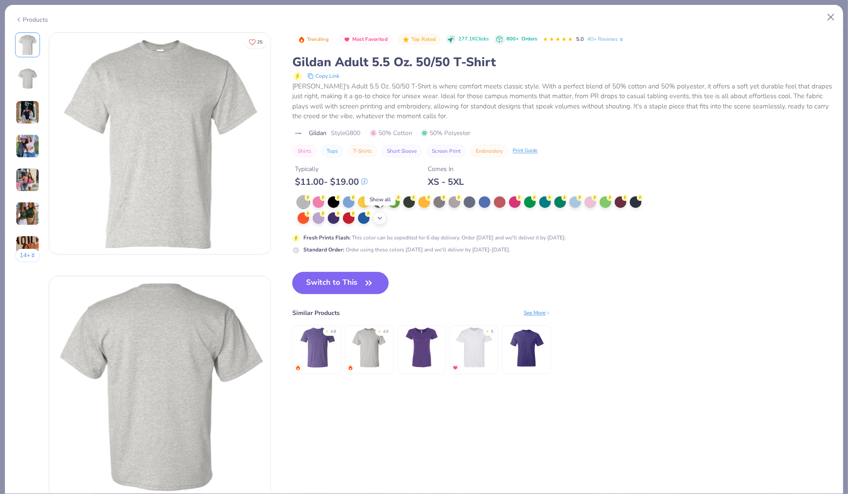
click at [376, 219] on icon at bounding box center [379, 218] width 7 height 7
click at [557, 213] on div at bounding box center [560, 217] width 12 height 12
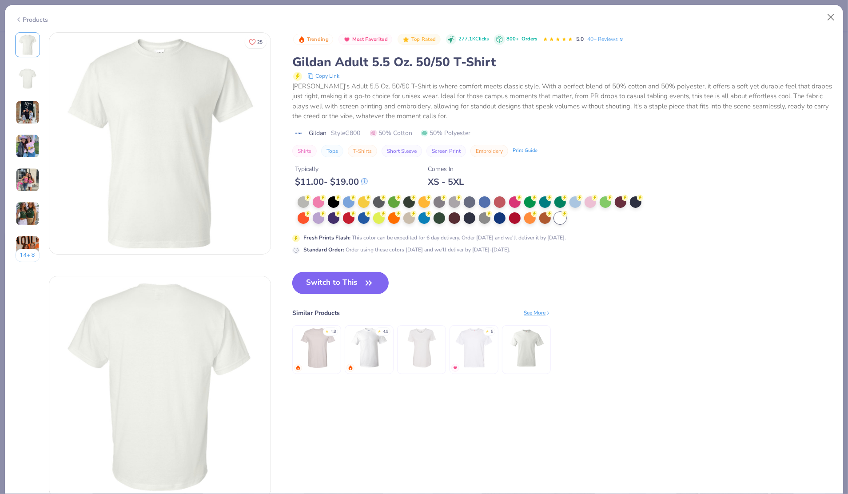
click at [344, 285] on button "Switch to This" at bounding box center [340, 283] width 96 height 22
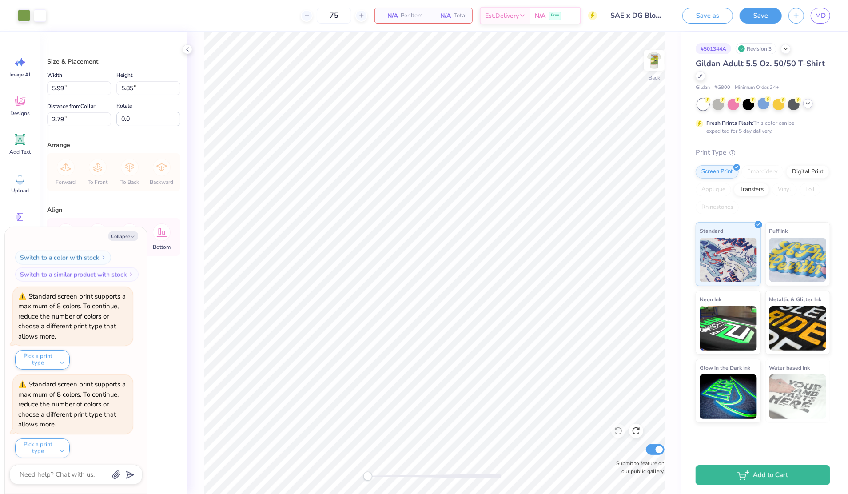
type textarea "x"
type input "3.00"
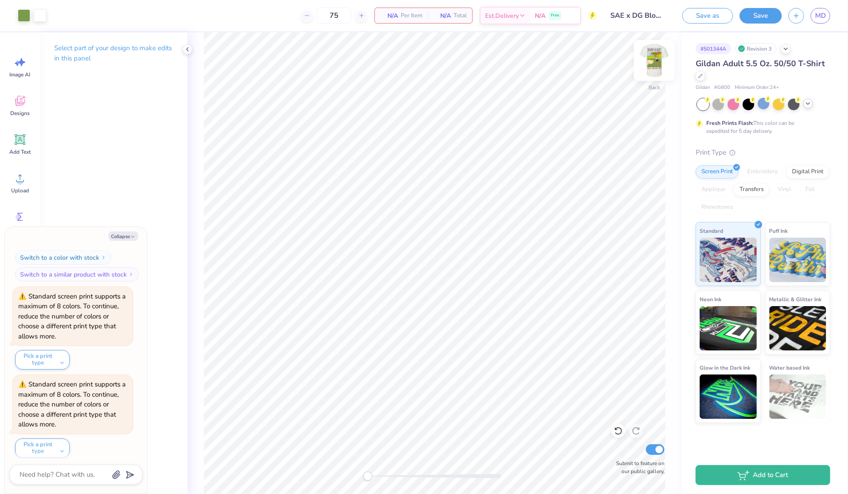
click at [647, 65] on img at bounding box center [655, 61] width 36 height 36
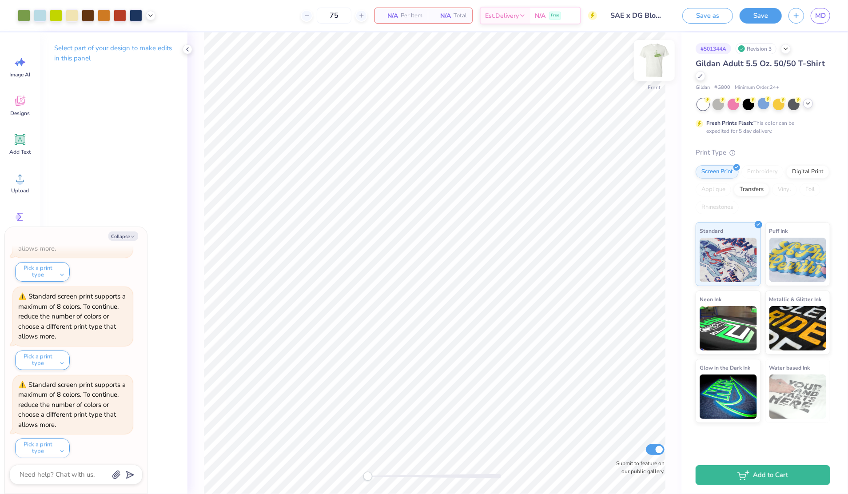
click at [654, 49] on img at bounding box center [655, 61] width 36 height 36
click at [701, 73] on icon at bounding box center [701, 75] width 4 height 4
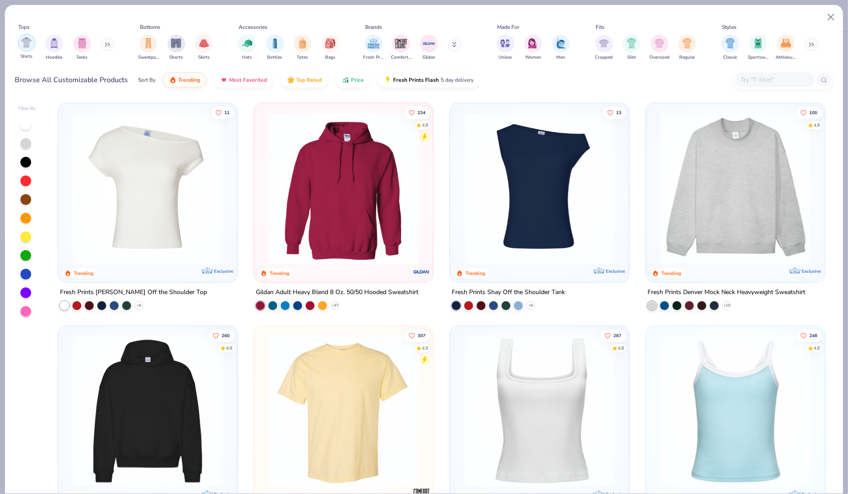
click at [26, 48] on div "filter for Shirts" at bounding box center [27, 43] width 18 height 18
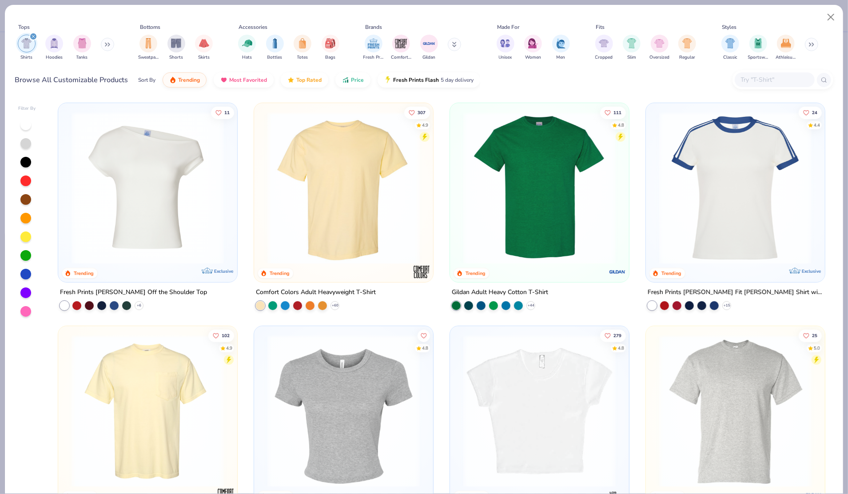
click at [532, 173] on img at bounding box center [539, 188] width 161 height 152
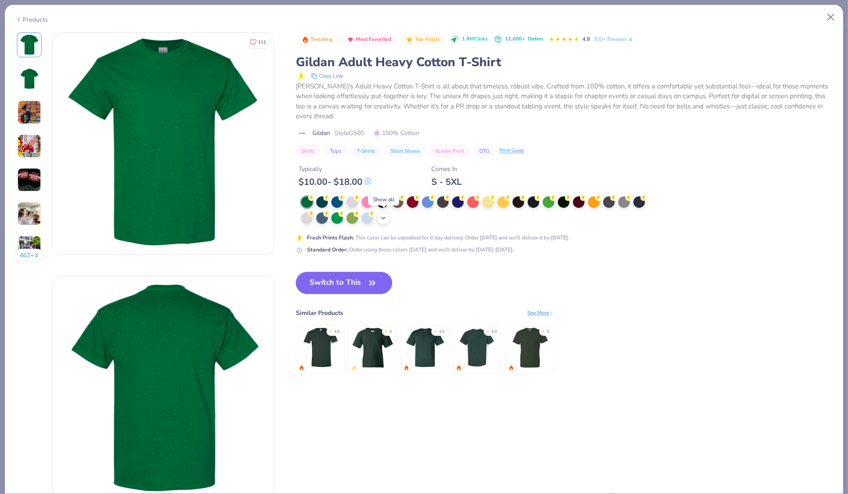
click at [386, 215] on icon at bounding box center [383, 218] width 7 height 7
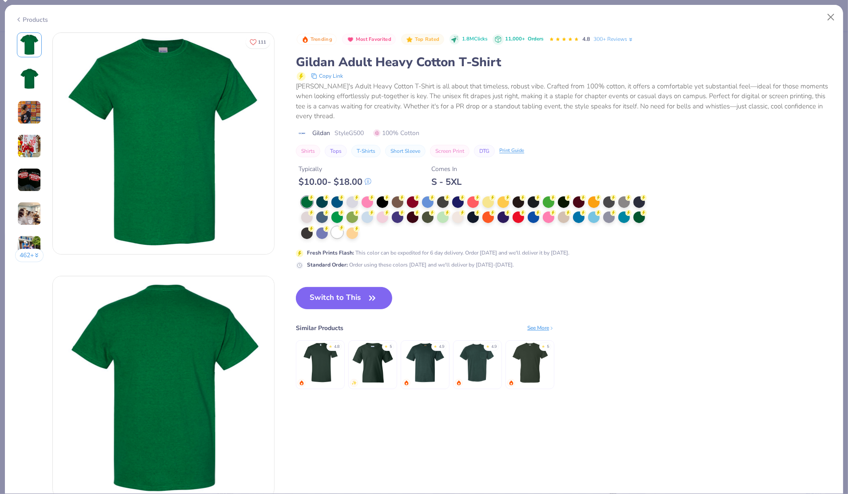
click at [338, 233] on div at bounding box center [337, 233] width 12 height 12
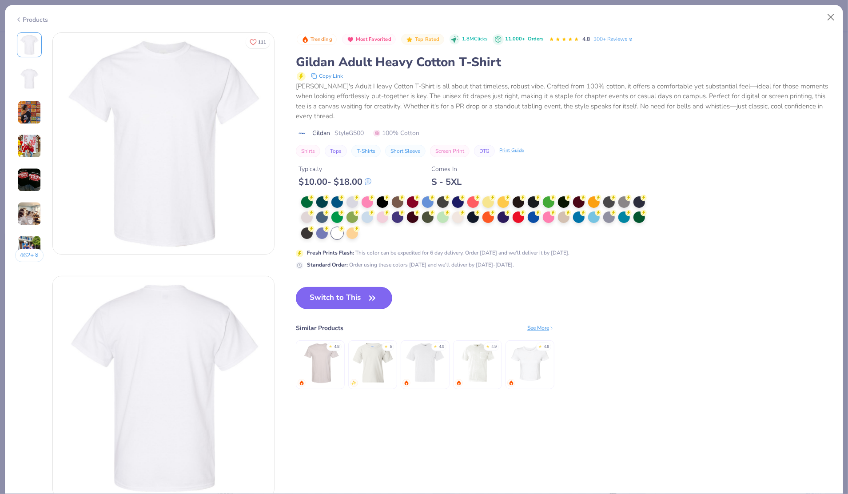
click at [342, 293] on button "Switch to This" at bounding box center [344, 298] width 96 height 22
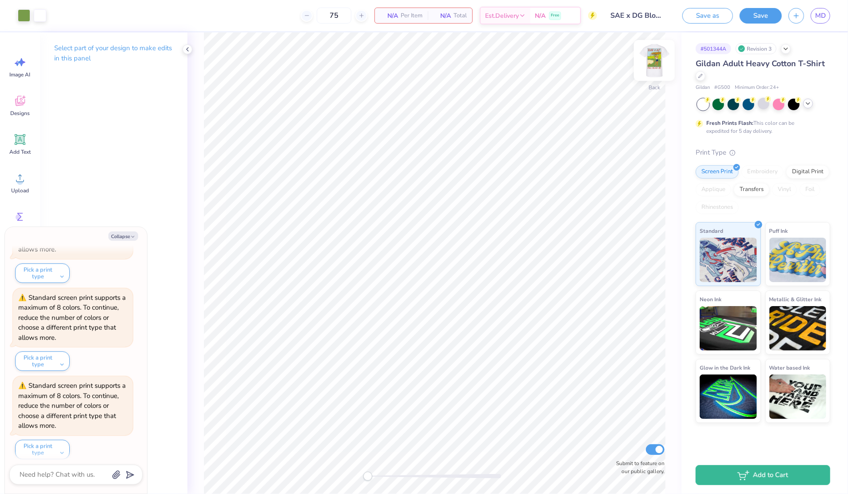
click at [661, 63] on img at bounding box center [655, 61] width 36 height 36
click at [394, 18] on span "N/A" at bounding box center [389, 15] width 18 height 9
click at [186, 51] on icon at bounding box center [187, 49] width 7 height 7
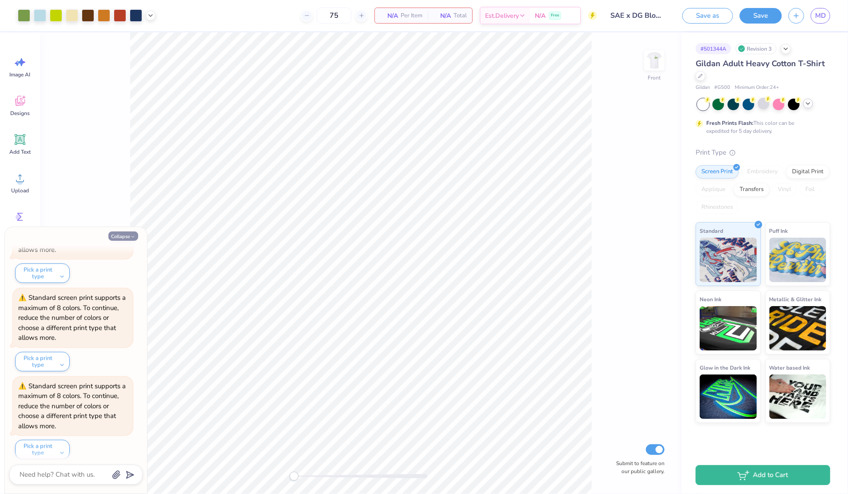
click at [123, 239] on button "Collapse" at bounding box center [123, 235] width 30 height 9
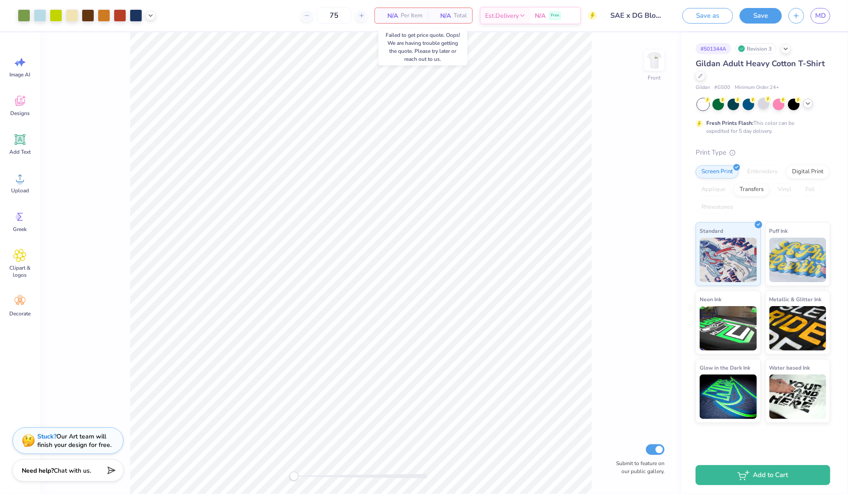
click at [403, 12] on span "Per Item" at bounding box center [412, 15] width 22 height 9
click at [791, 175] on div "Digital Print" at bounding box center [807, 170] width 43 height 13
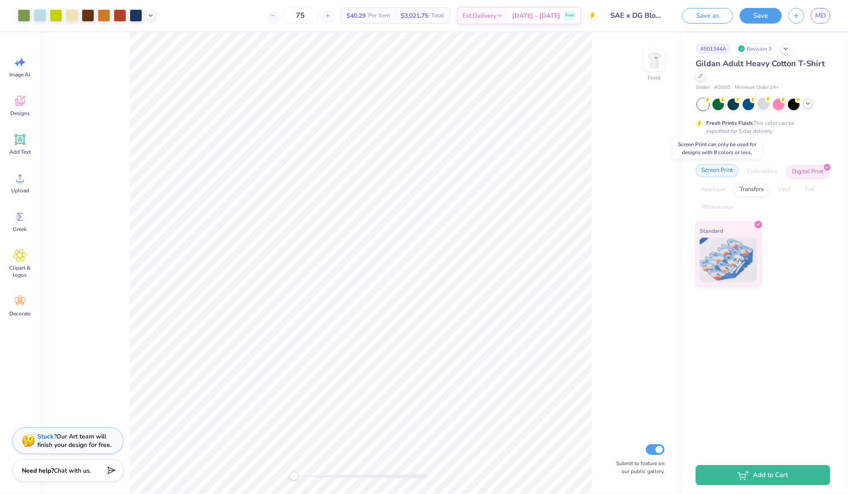
click at [711, 171] on div "Screen Print" at bounding box center [717, 170] width 43 height 13
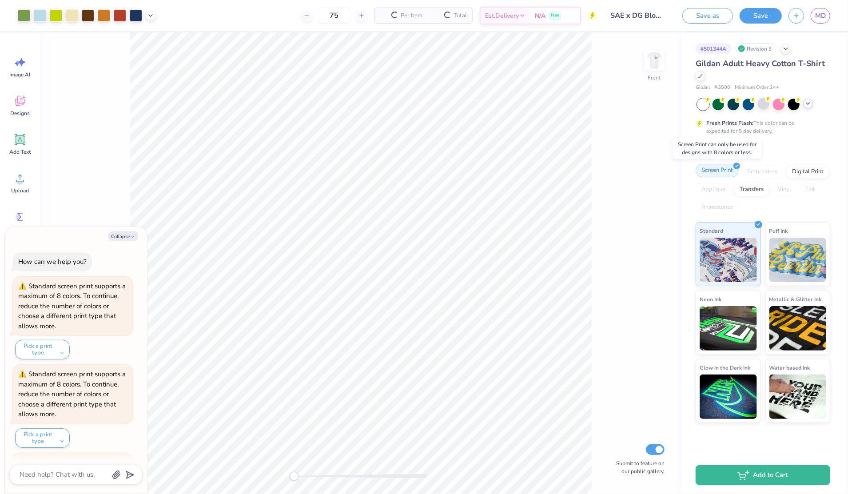
scroll to position [1803, 0]
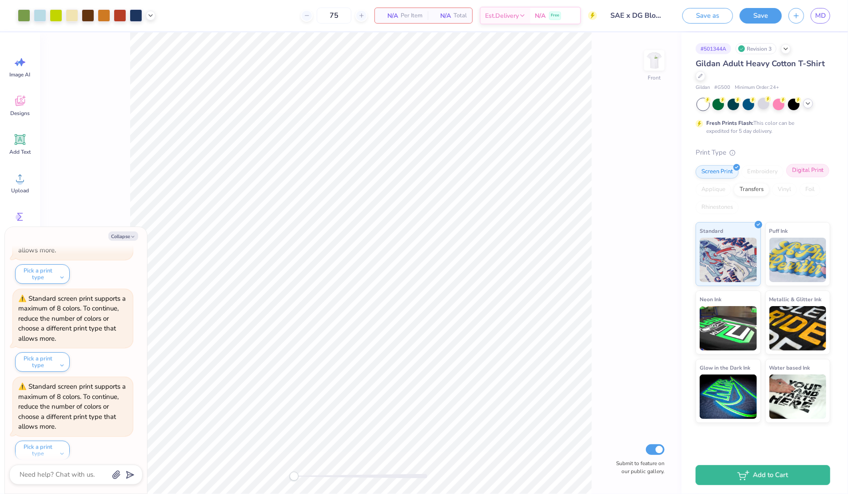
click at [798, 176] on div "Digital Print" at bounding box center [807, 170] width 43 height 13
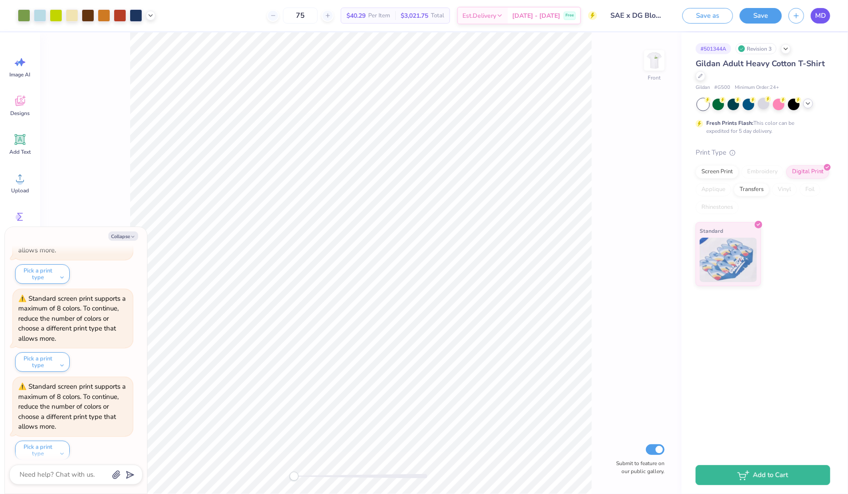
click at [815, 17] on link "MD" at bounding box center [821, 16] width 20 height 16
type textarea "x"
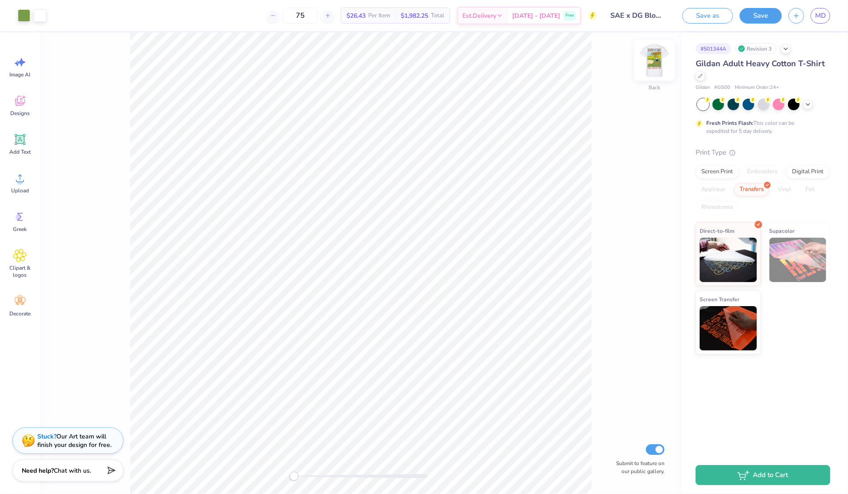
click at [663, 67] on img at bounding box center [655, 61] width 36 height 36
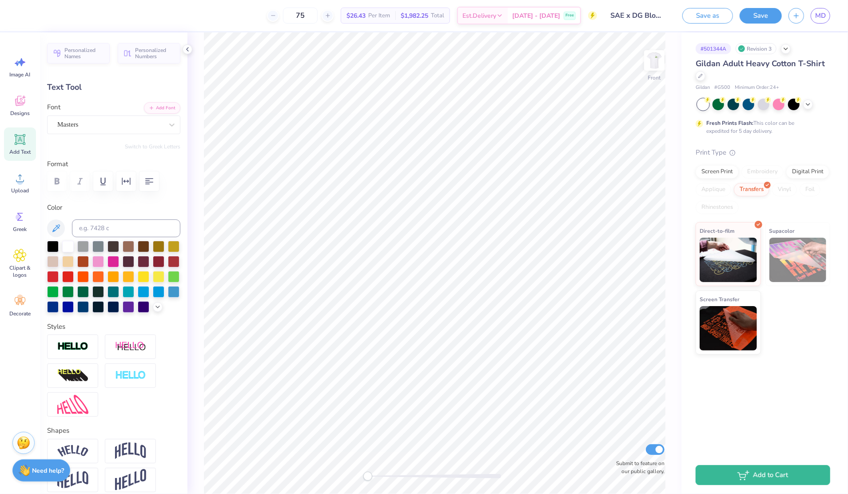
scroll to position [9, 1]
type textarea "x"
type input "1.57"
type input "1.43"
type input "3.94"
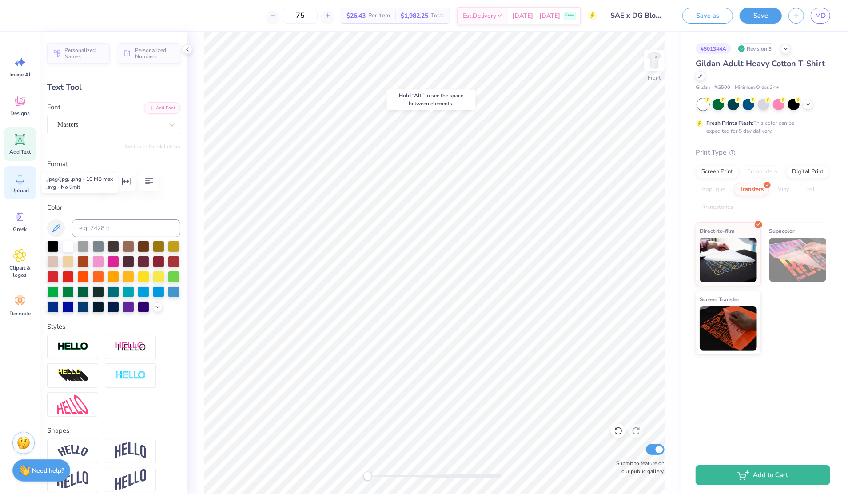
click at [12, 186] on div "Upload" at bounding box center [20, 182] width 32 height 33
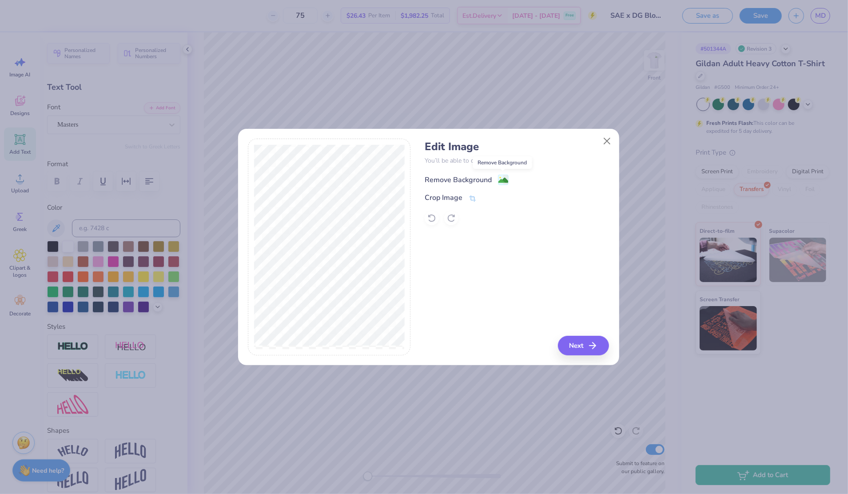
click at [504, 180] on image at bounding box center [503, 180] width 10 height 10
click at [573, 351] on button "Next" at bounding box center [584, 346] width 51 height 20
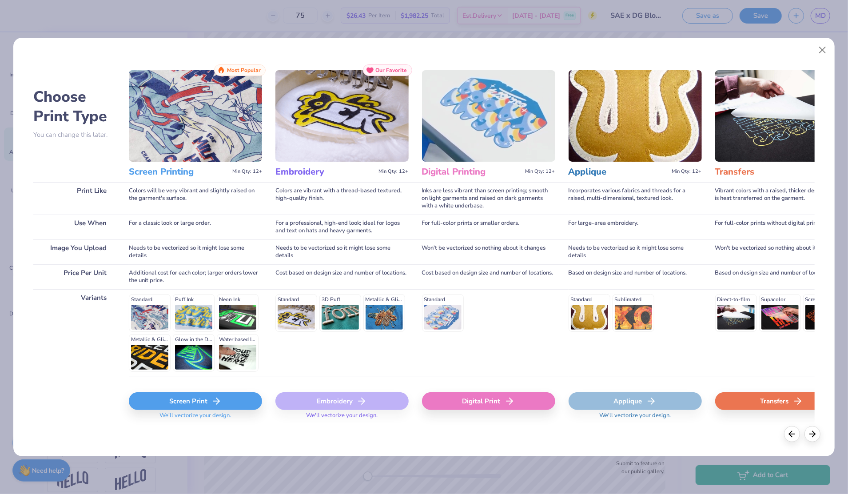
click at [246, 409] on div "Screen Print" at bounding box center [195, 401] width 133 height 18
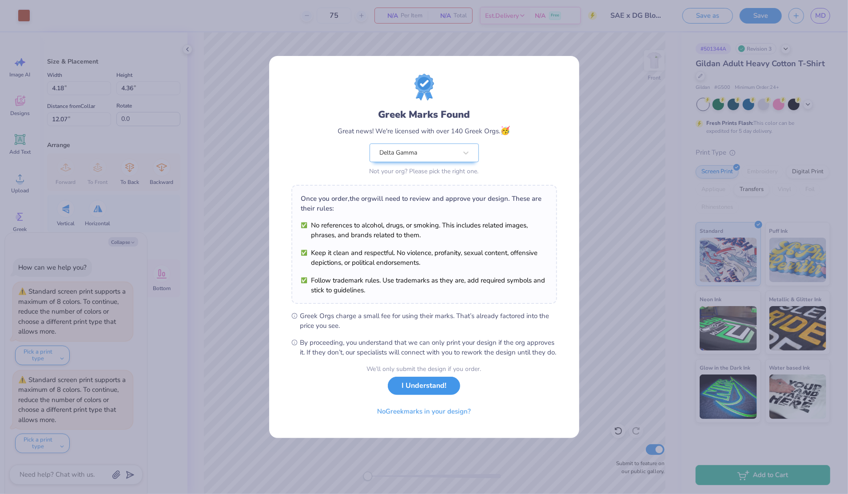
click at [440, 393] on button "I Understand!" at bounding box center [424, 386] width 72 height 18
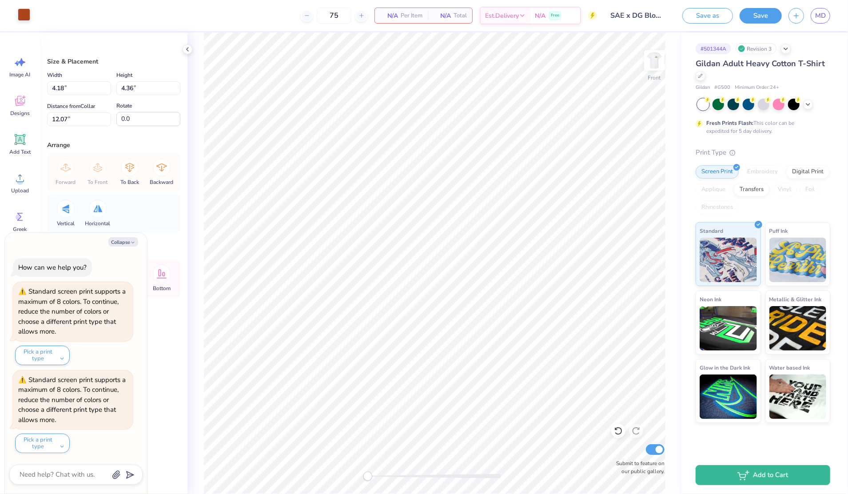
click at [22, 20] on div at bounding box center [24, 14] width 12 height 12
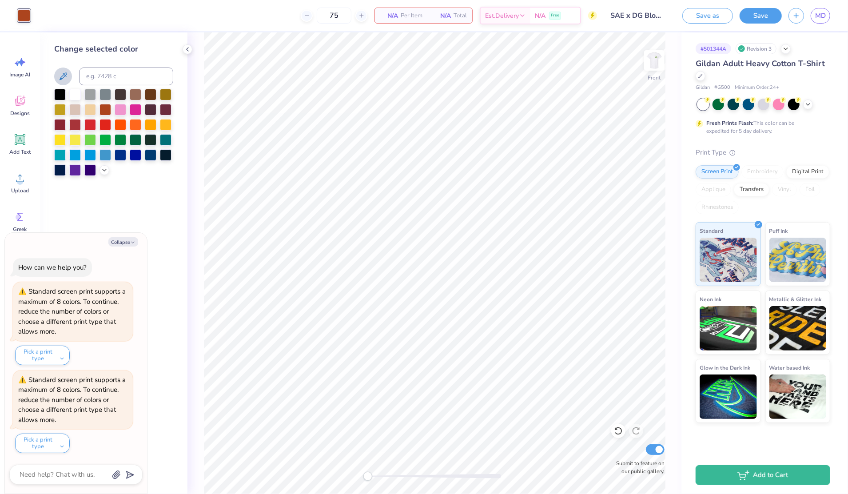
click at [66, 78] on icon at bounding box center [63, 76] width 11 height 11
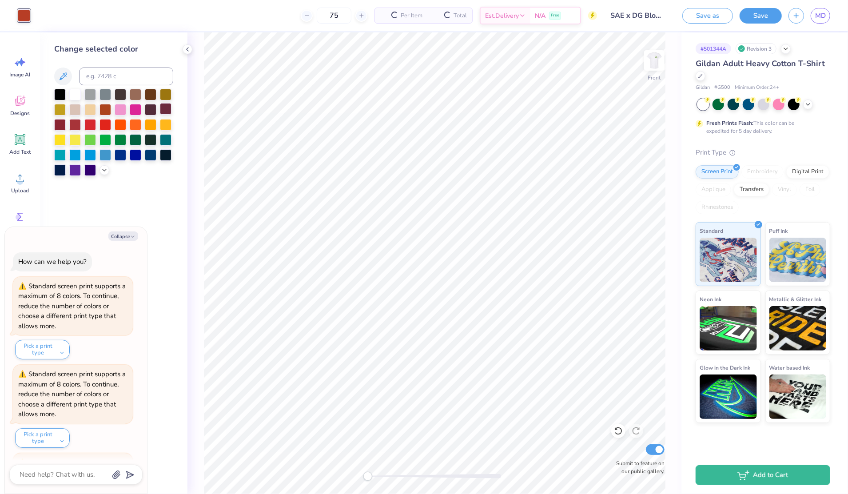
scroll to position [81, 0]
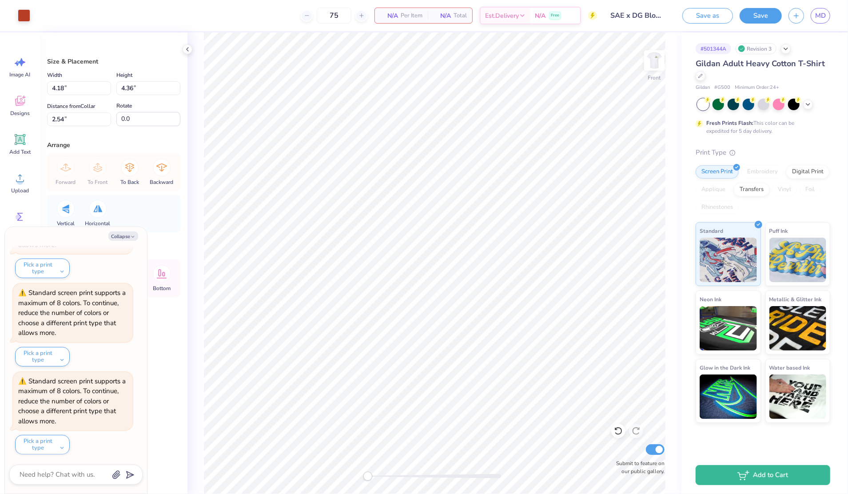
type textarea "x"
type input "1.74"
type input "1.81"
type input "3.63"
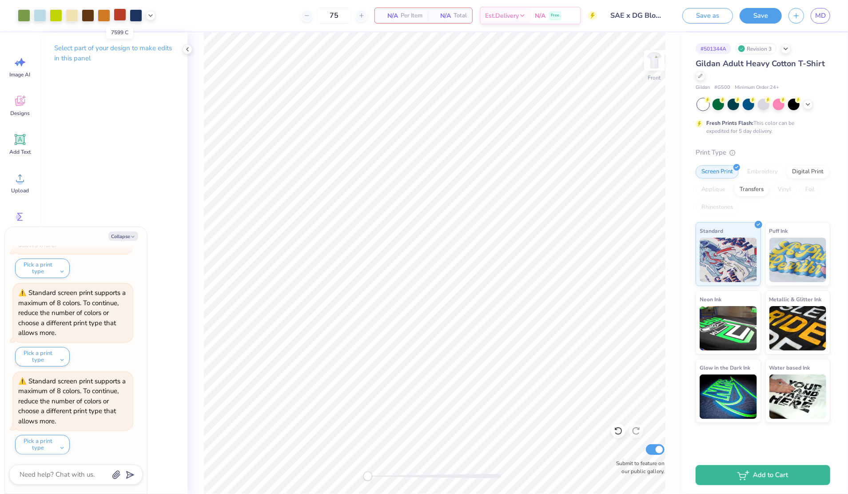
click at [120, 18] on div at bounding box center [120, 14] width 12 height 12
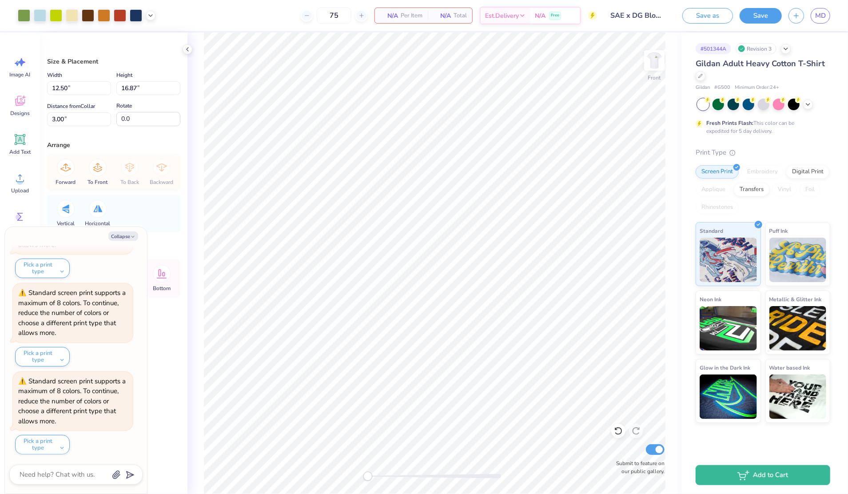
type textarea "x"
type input "1.74"
type input "1.81"
type input "3.63"
click at [135, 236] on icon "button" at bounding box center [132, 236] width 5 height 5
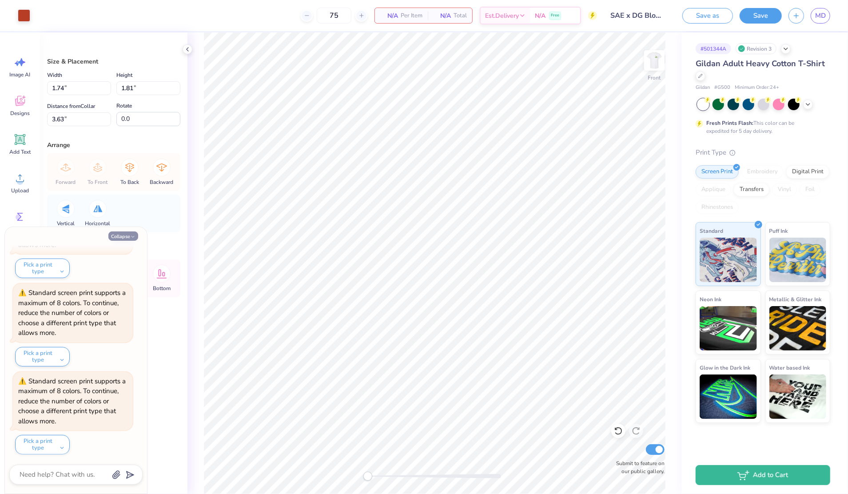
type textarea "x"
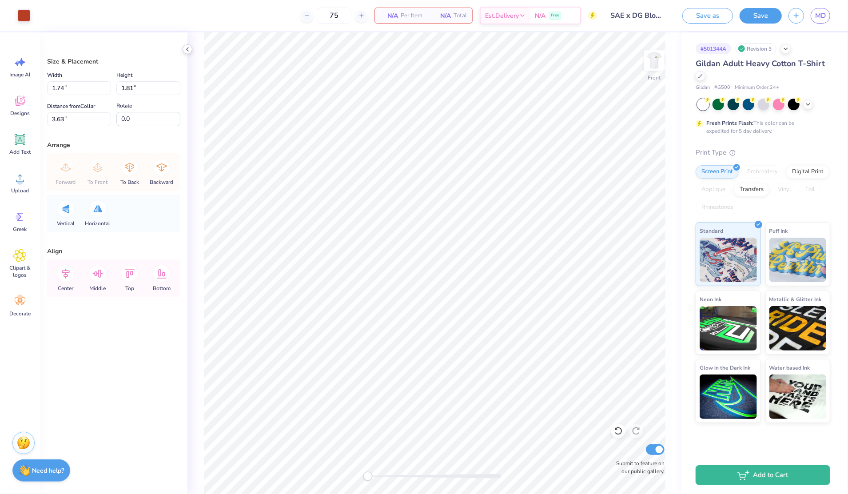
click at [190, 53] on div at bounding box center [188, 49] width 10 height 10
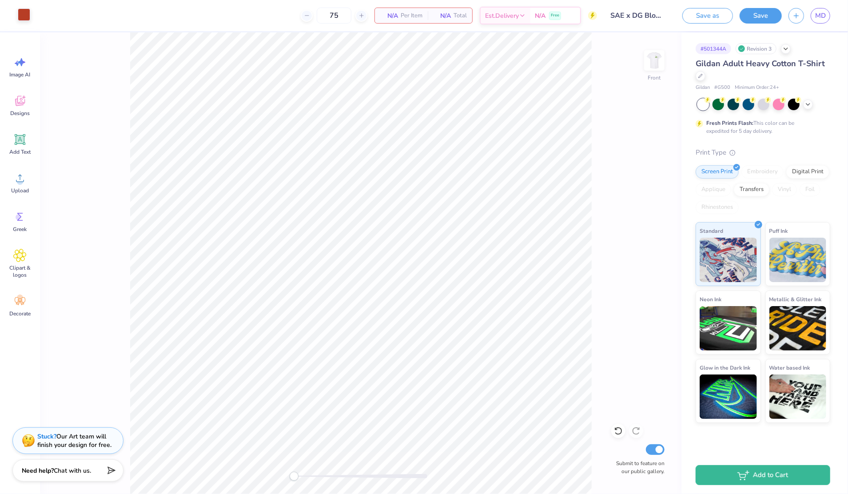
click at [26, 17] on div at bounding box center [24, 14] width 12 height 12
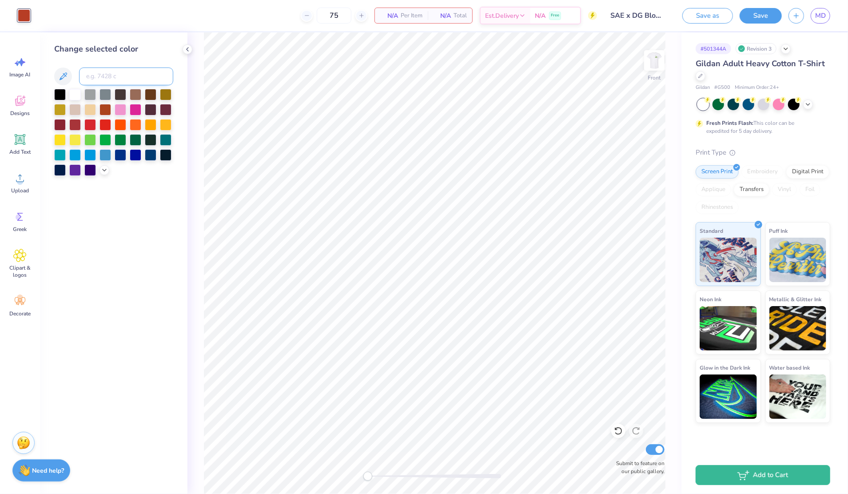
click at [110, 72] on input at bounding box center [126, 77] width 94 height 18
type input "7599"
click at [197, 135] on div "Front Submit to feature on our public gallery." at bounding box center [434, 263] width 494 height 462
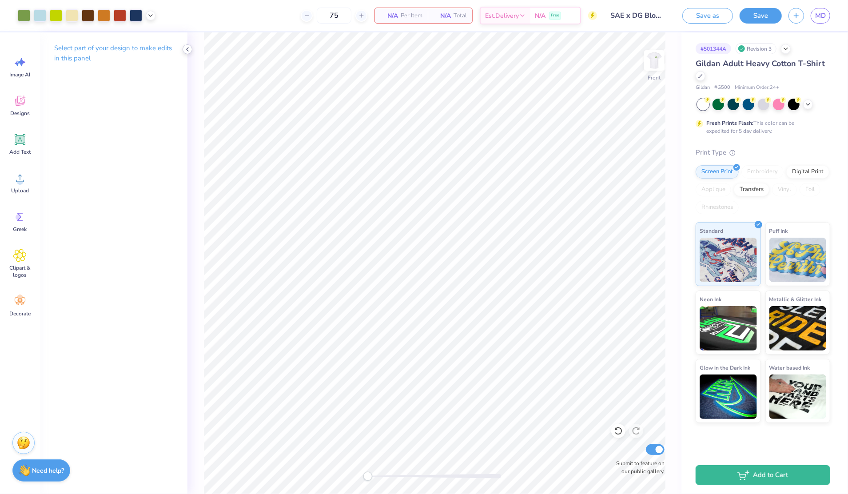
click at [184, 51] on icon at bounding box center [187, 49] width 7 height 7
